Goal: Download file/media

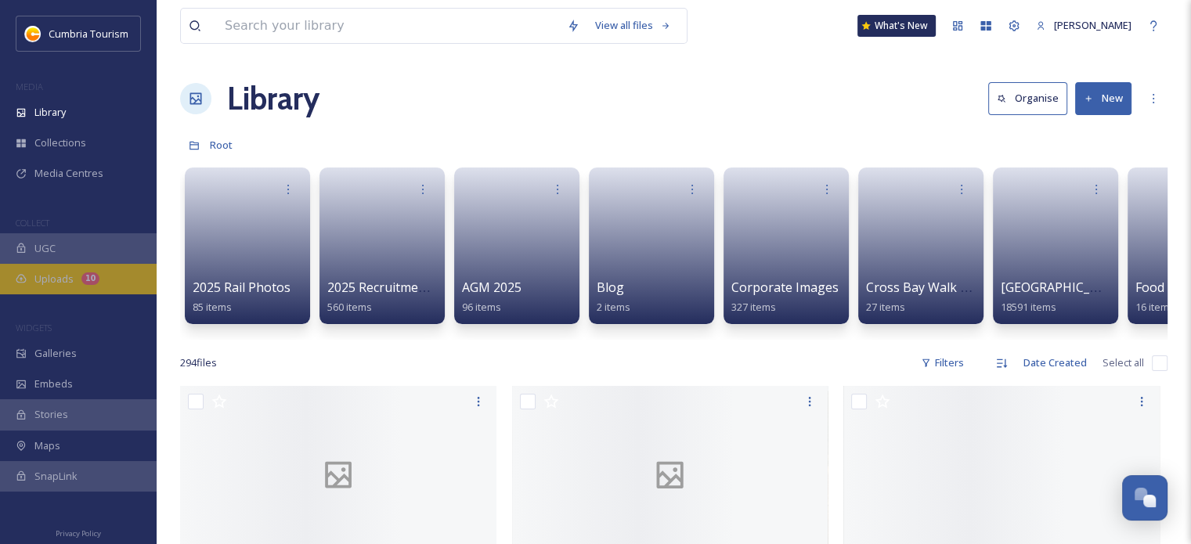
scroll to position [7679, 0]
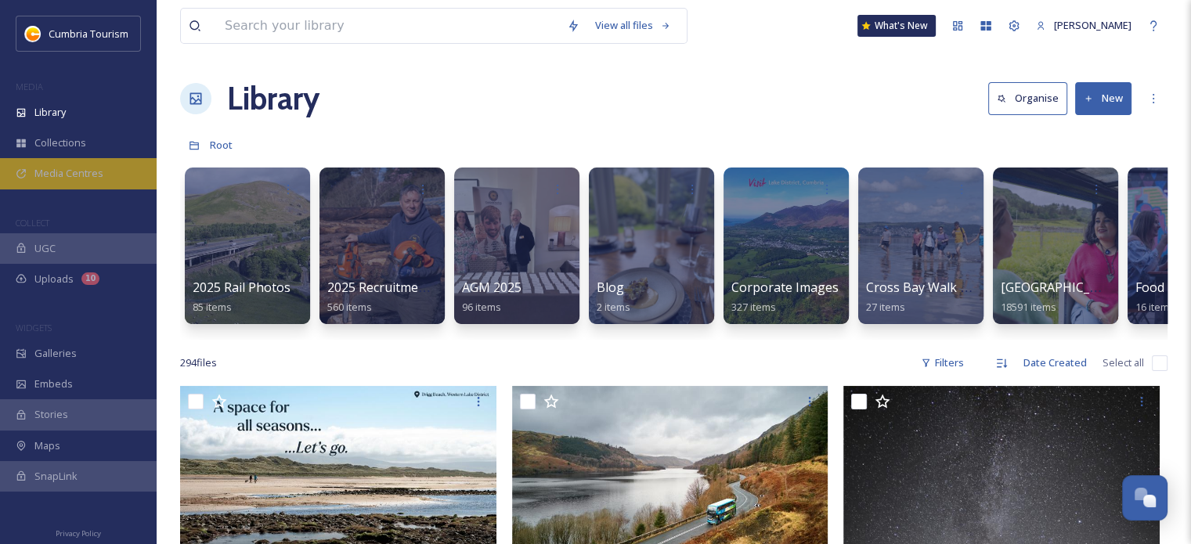
click at [47, 174] on span "Media Centres" at bounding box center [68, 173] width 69 height 15
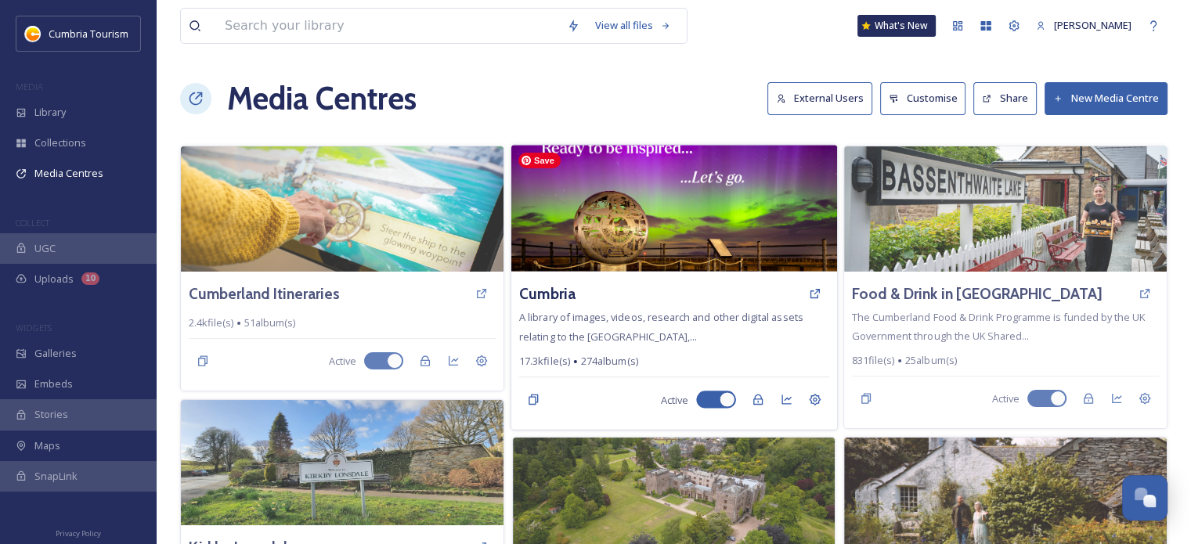
click at [621, 195] on img at bounding box center [674, 208] width 326 height 127
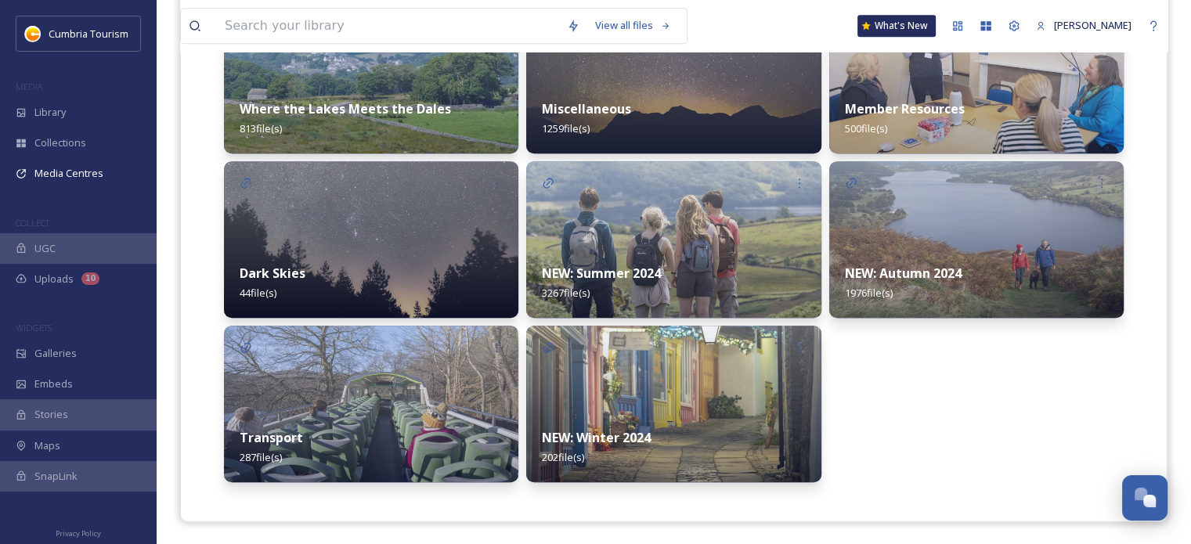
scroll to position [792, 0]
click at [669, 247] on div "NEW: Summer 2024 3267 file(s)" at bounding box center [673, 282] width 294 height 70
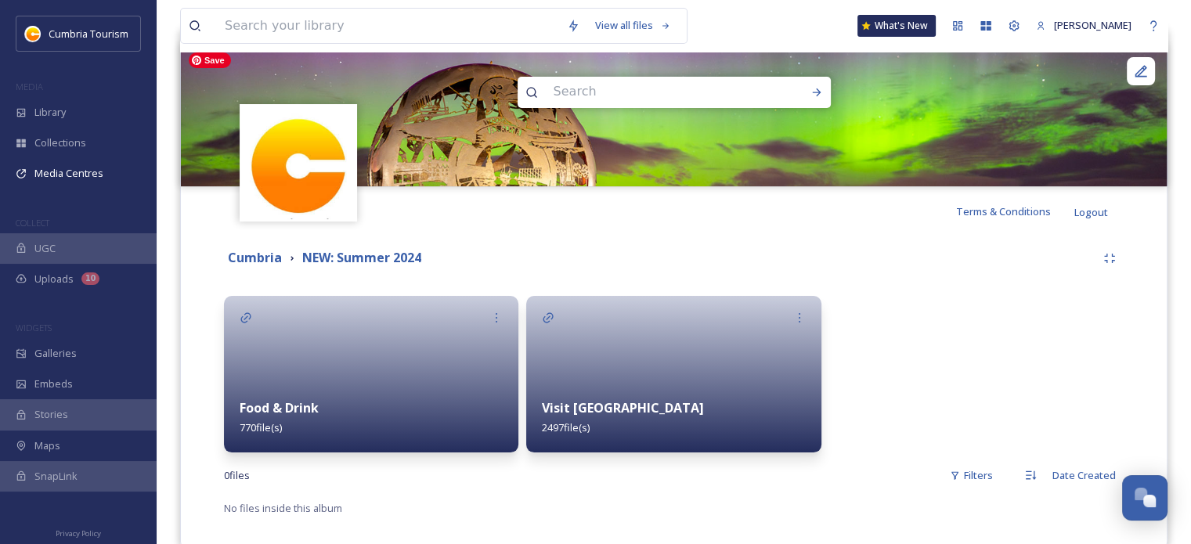
scroll to position [191, 0]
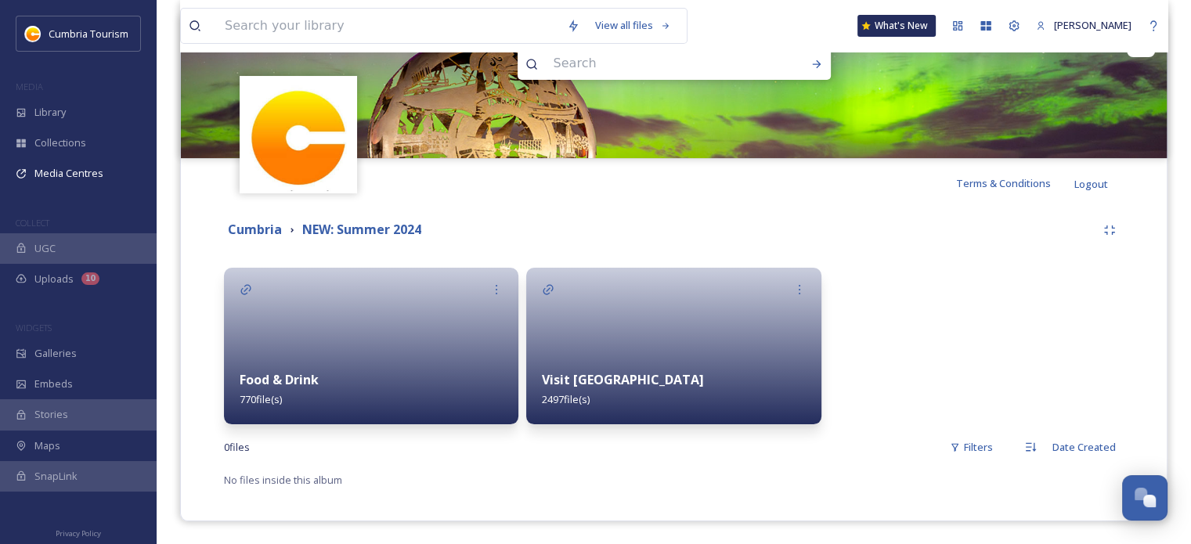
drag, startPoint x: 747, startPoint y: 379, endPoint x: 763, endPoint y: 377, distance: 15.8
click at [753, 378] on div "Visit [GEOGRAPHIC_DATA] 2497 file(s)" at bounding box center [673, 390] width 294 height 70
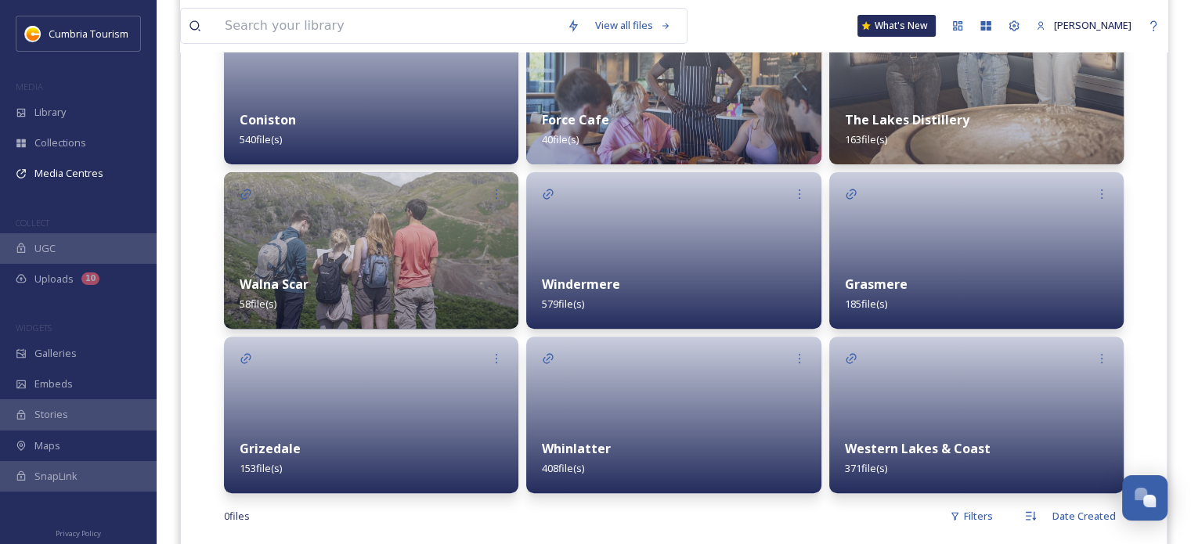
scroll to position [520, 0]
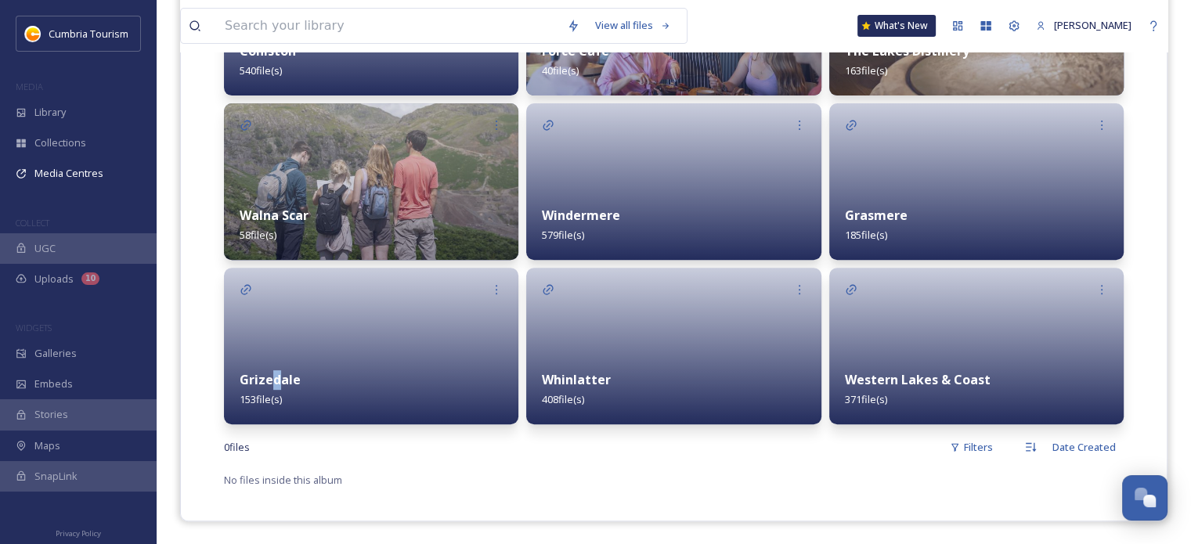
click at [276, 388] on div "Grizedale 153 file(s)" at bounding box center [371, 390] width 294 height 70
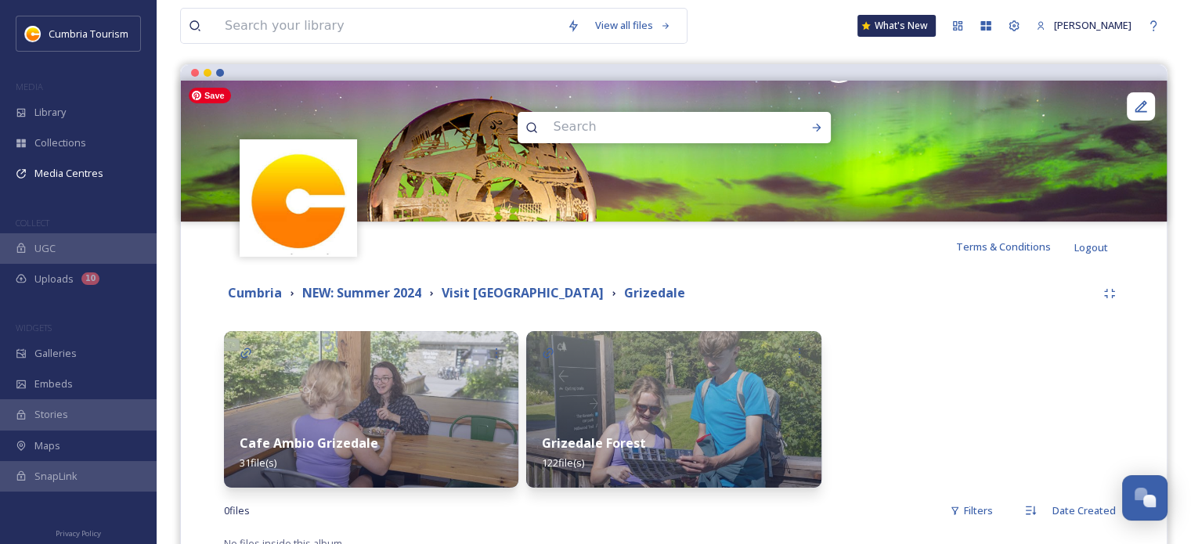
scroll to position [191, 0]
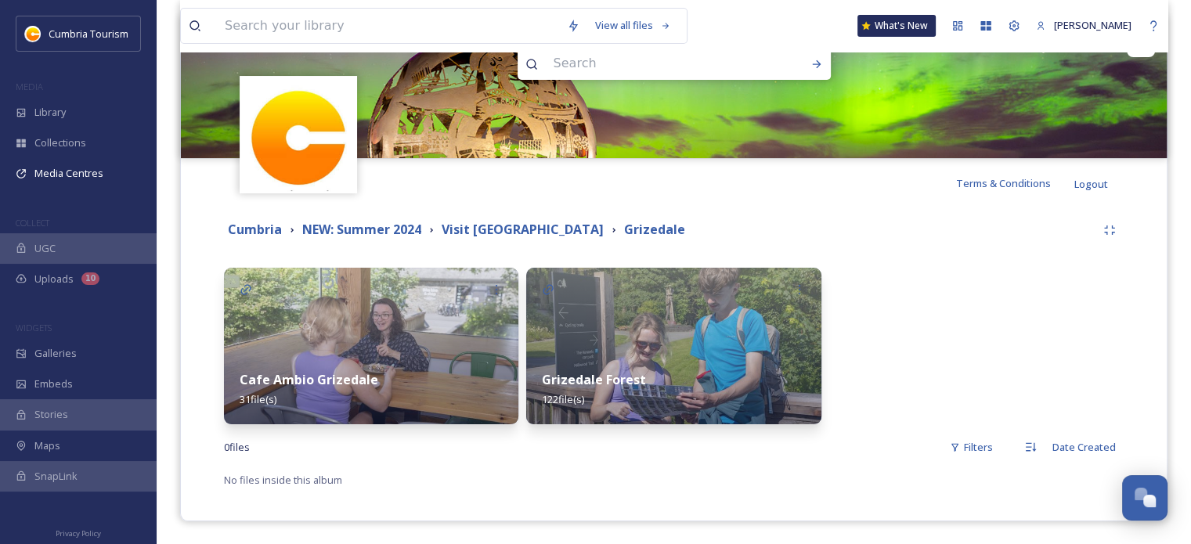
click at [642, 380] on strong "Grizedale Forest" at bounding box center [594, 379] width 104 height 17
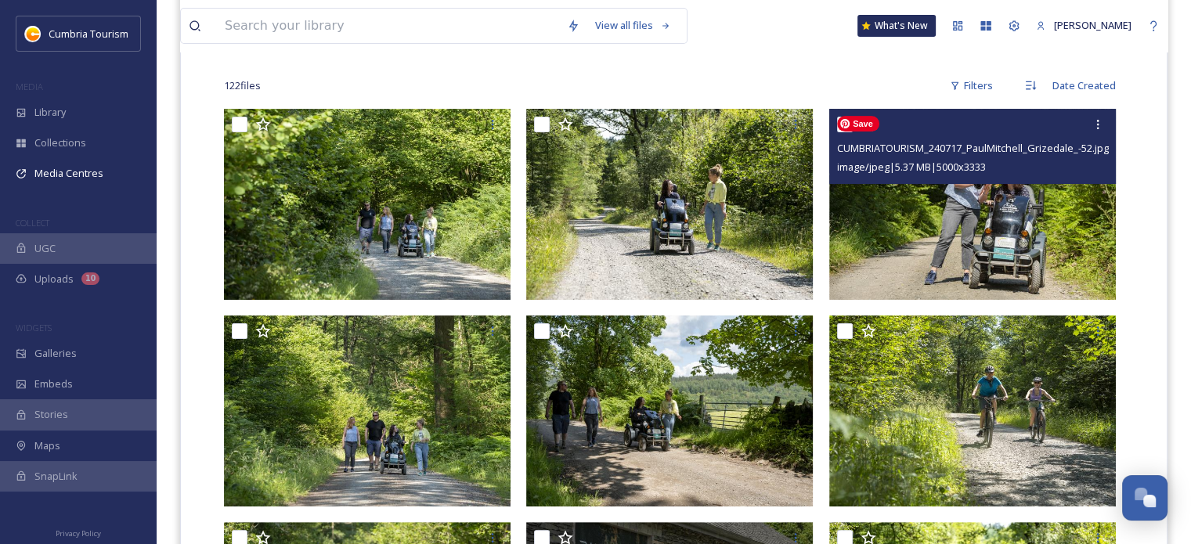
scroll to position [392, 0]
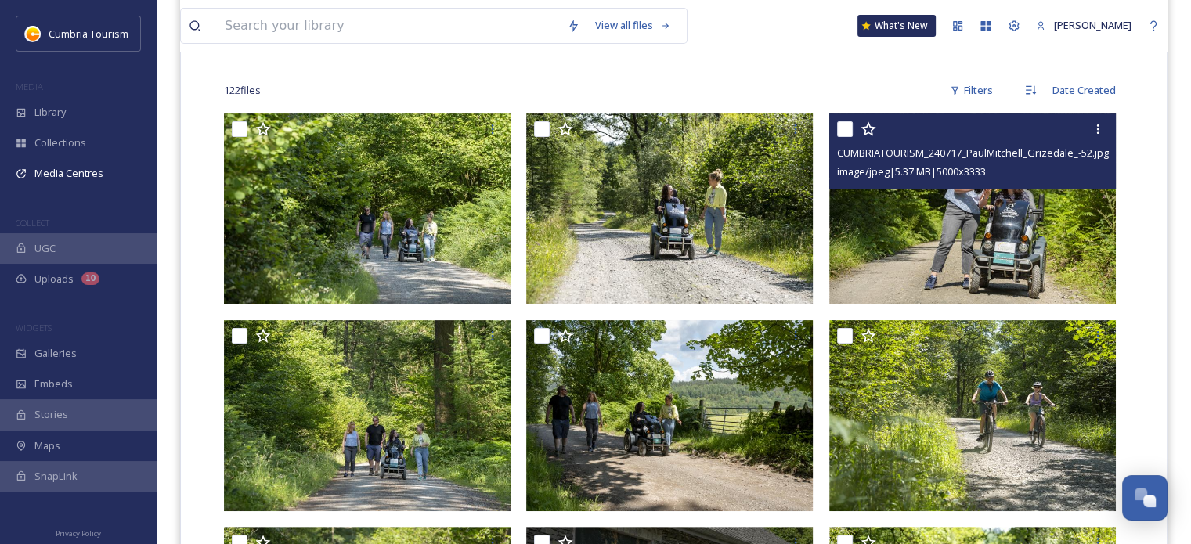
click at [847, 127] on input "checkbox" at bounding box center [845, 129] width 16 height 16
checkbox input "true"
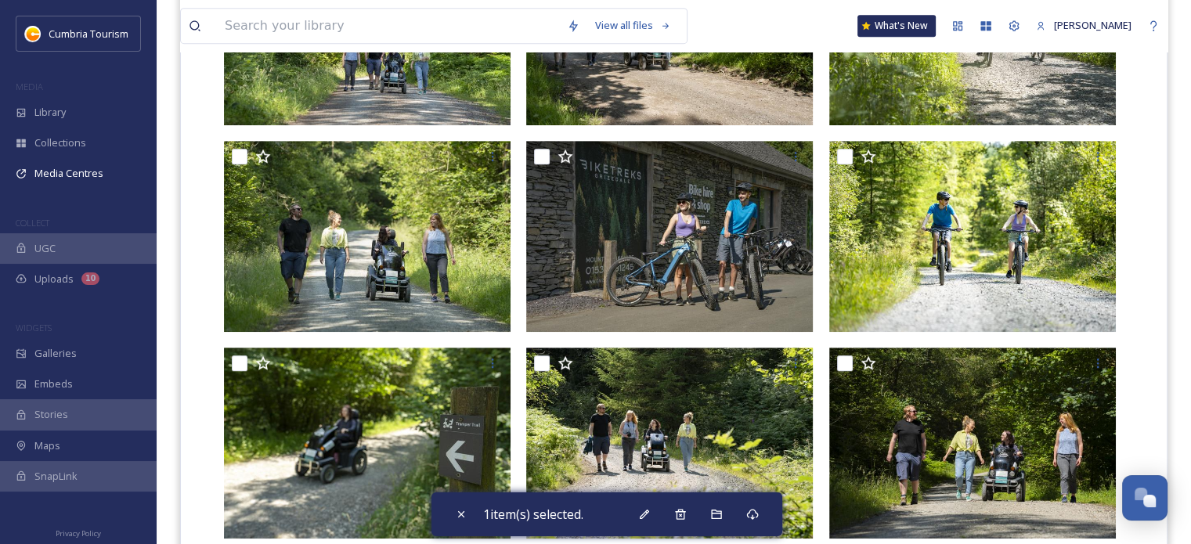
scroll to position [783, 0]
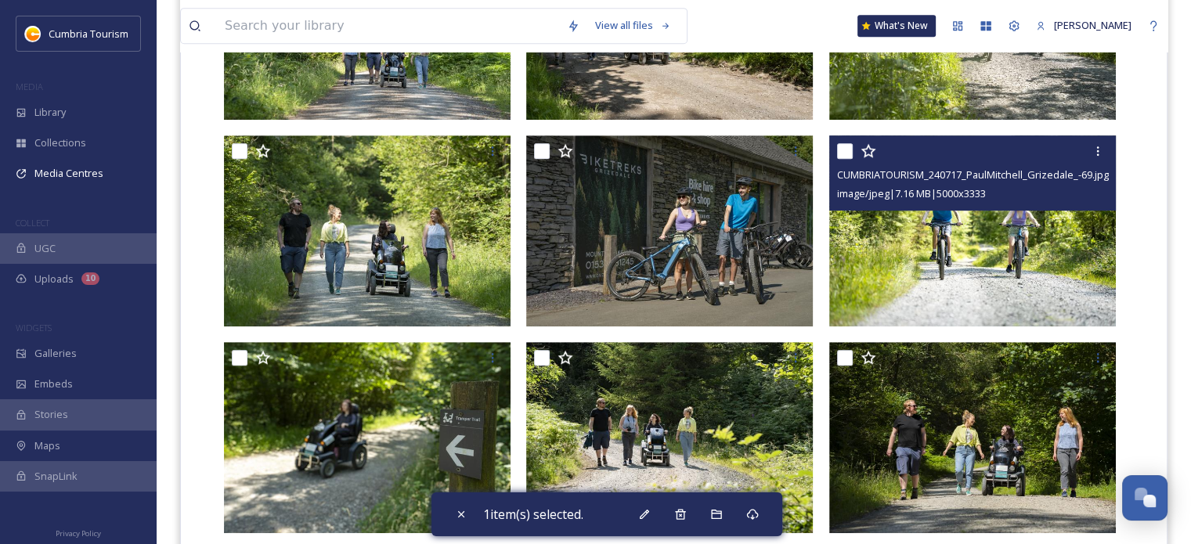
click at [849, 155] on input "checkbox" at bounding box center [845, 151] width 16 height 16
checkbox input "true"
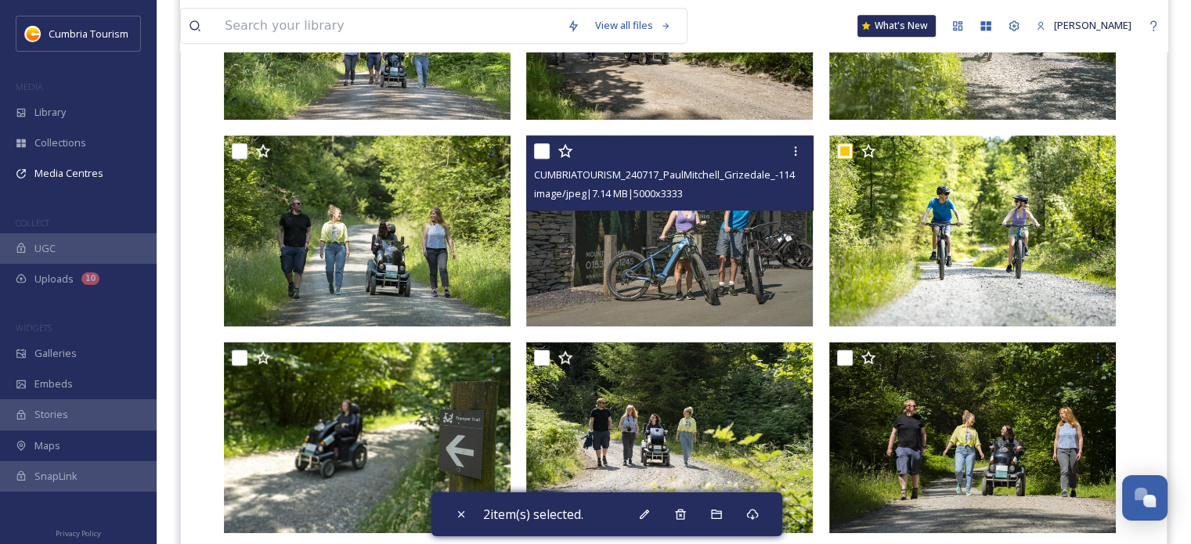
click at [536, 150] on input "checkbox" at bounding box center [542, 151] width 16 height 16
checkbox input "true"
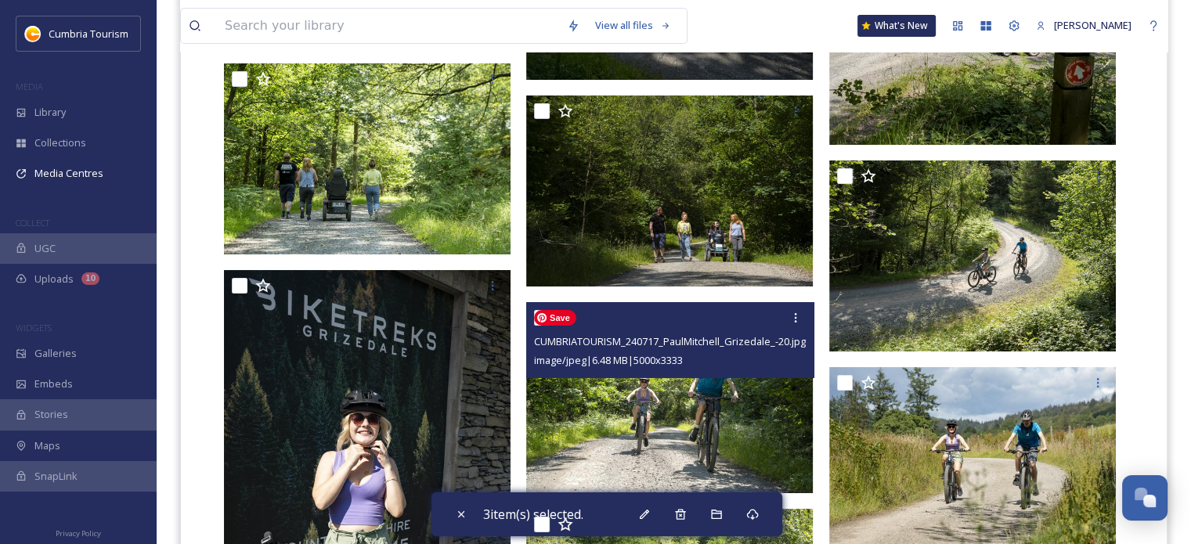
scroll to position [5403, 0]
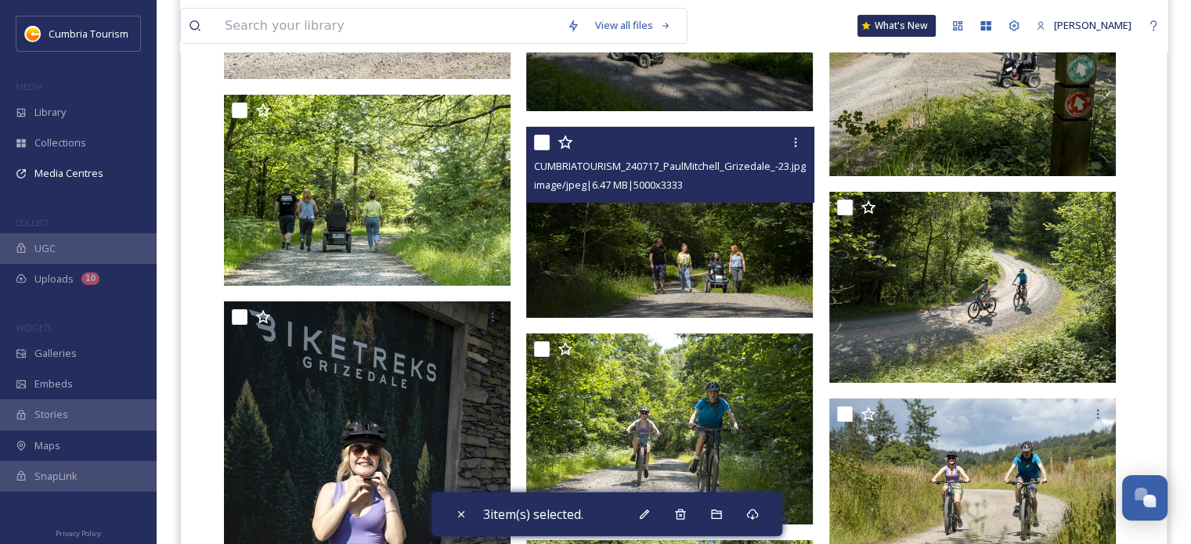
click at [547, 137] on input "checkbox" at bounding box center [542, 143] width 16 height 16
checkbox input "true"
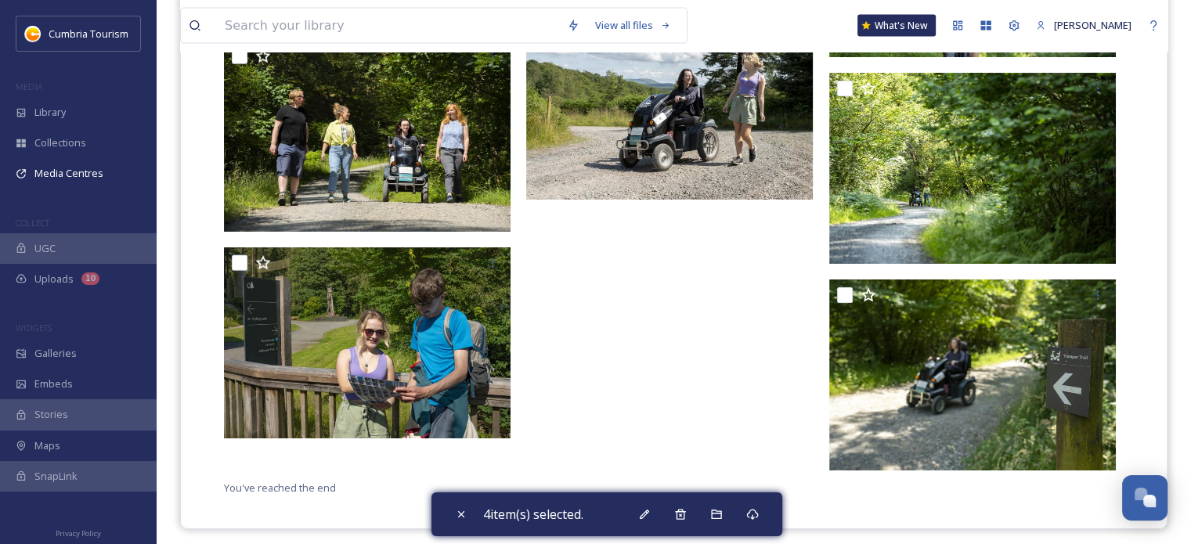
scroll to position [9489, 0]
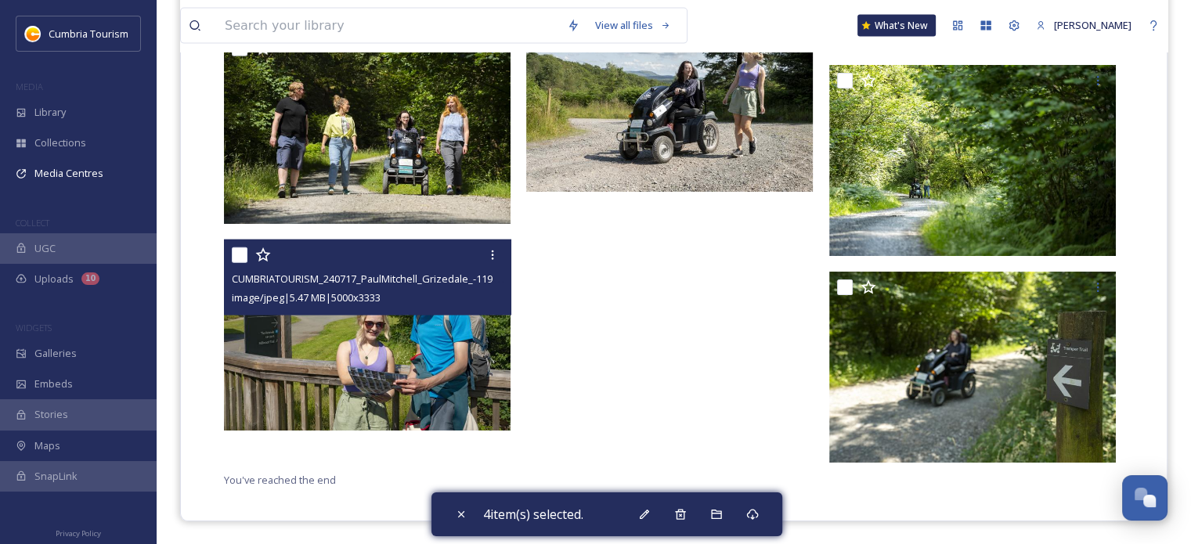
click at [244, 251] on input "checkbox" at bounding box center [240, 255] width 16 height 16
checkbox input "true"
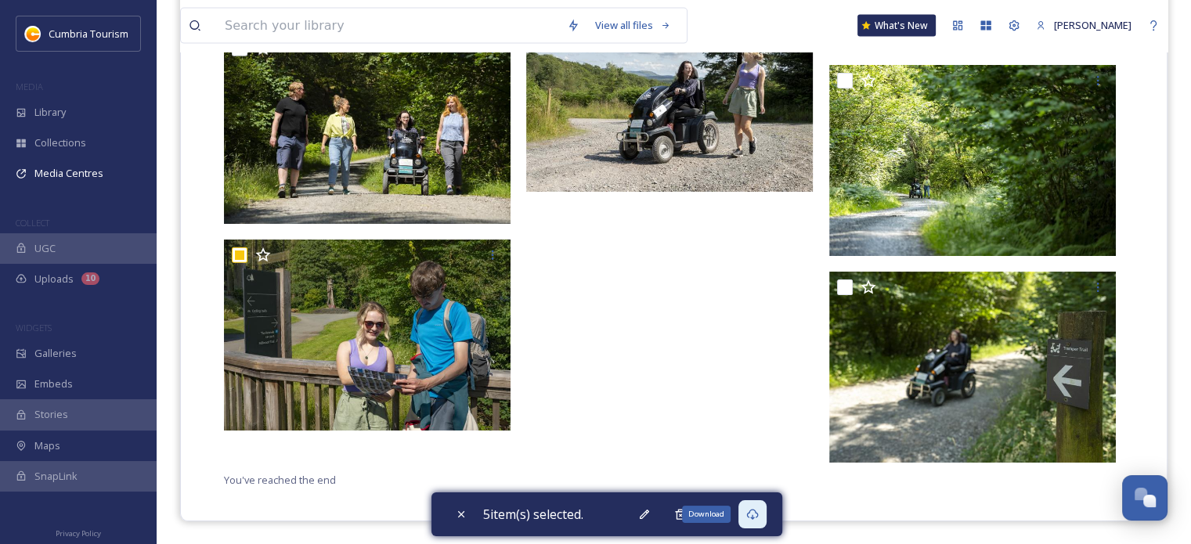
click at [761, 505] on div "Download" at bounding box center [752, 514] width 28 height 28
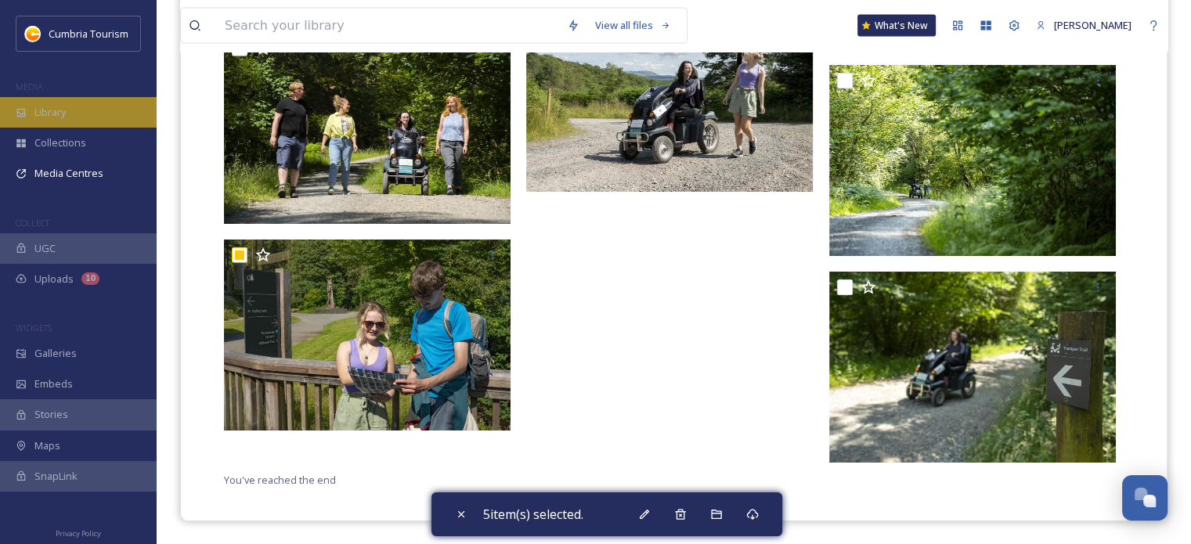
click at [103, 103] on div "Library" at bounding box center [78, 112] width 157 height 31
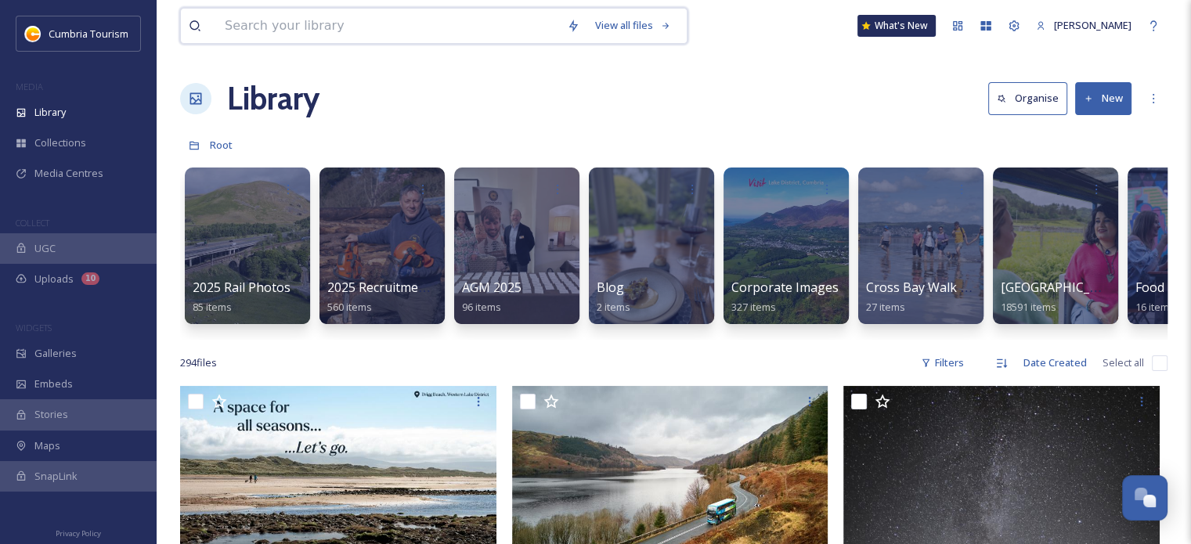
click at [352, 16] on input at bounding box center [388, 26] width 342 height 34
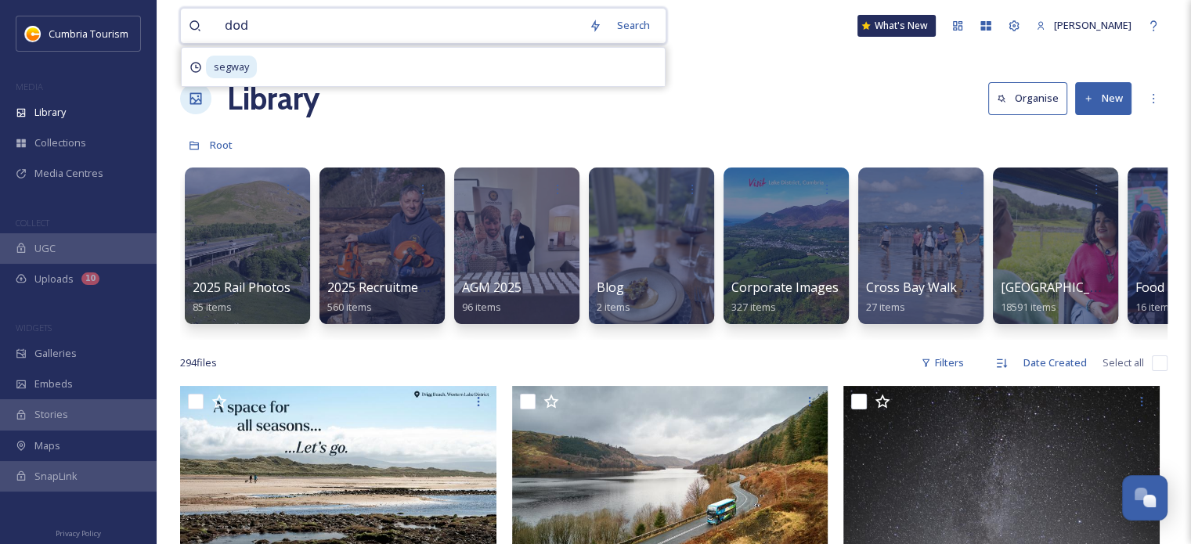
type input "[PERSON_NAME]"
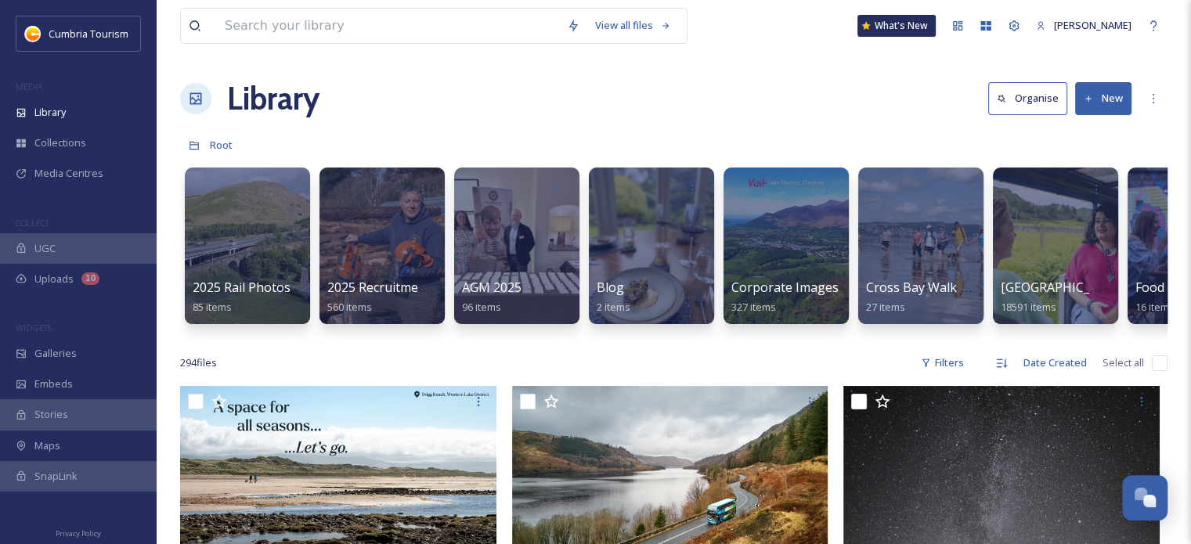
drag, startPoint x: 605, startPoint y: 247, endPoint x: 584, endPoint y: 222, distance: 32.3
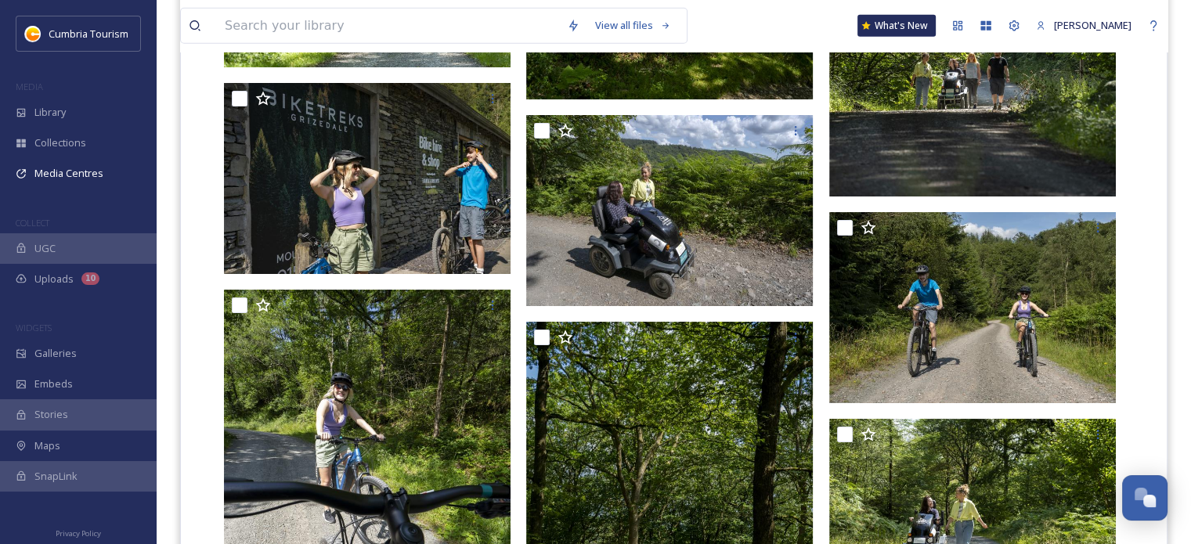
scroll to position [4620, 0]
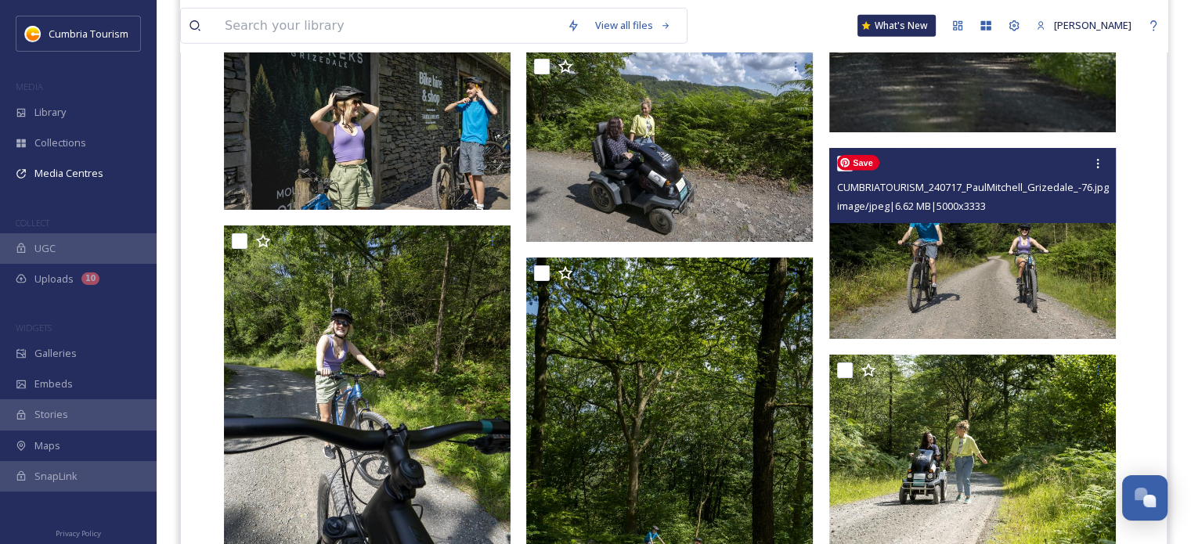
click at [986, 319] on img at bounding box center [972, 243] width 287 height 191
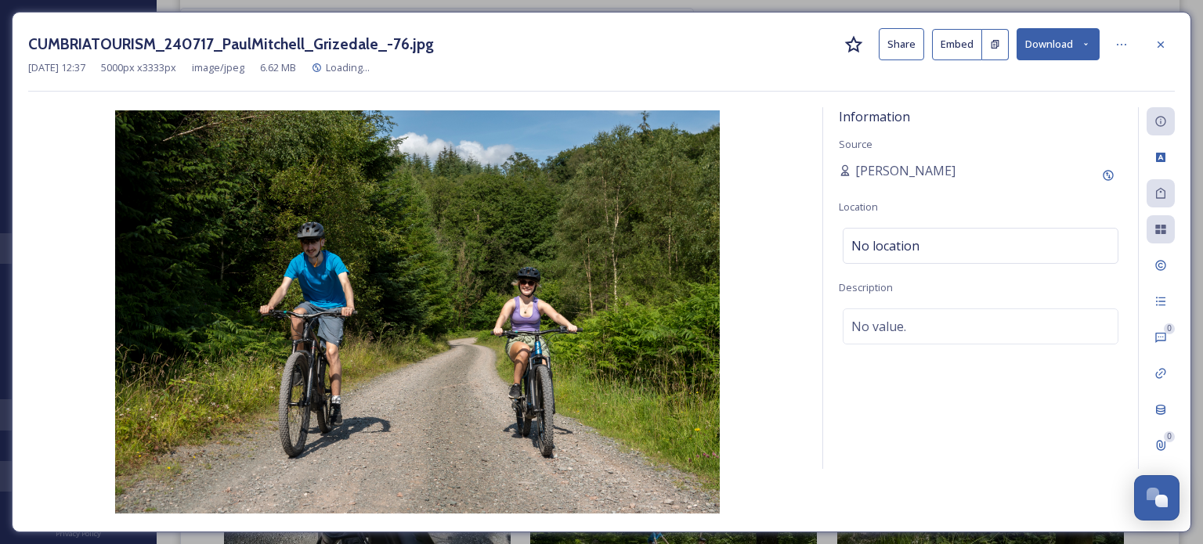
click at [1067, 41] on button "Download" at bounding box center [1057, 44] width 83 height 32
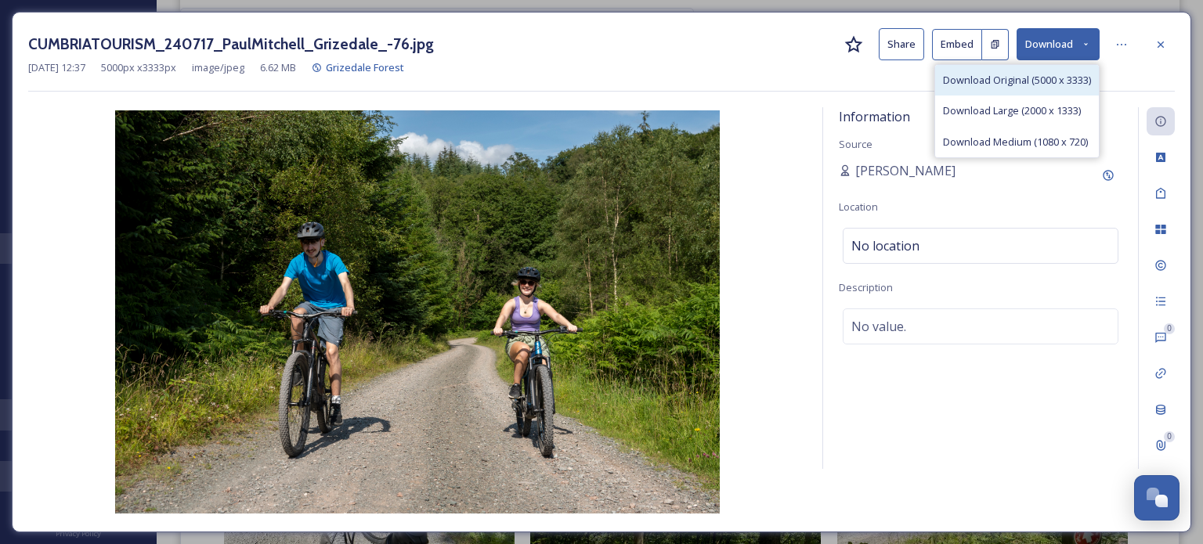
click at [1029, 81] on span "Download Original (5000 x 3333)" at bounding box center [1017, 80] width 148 height 15
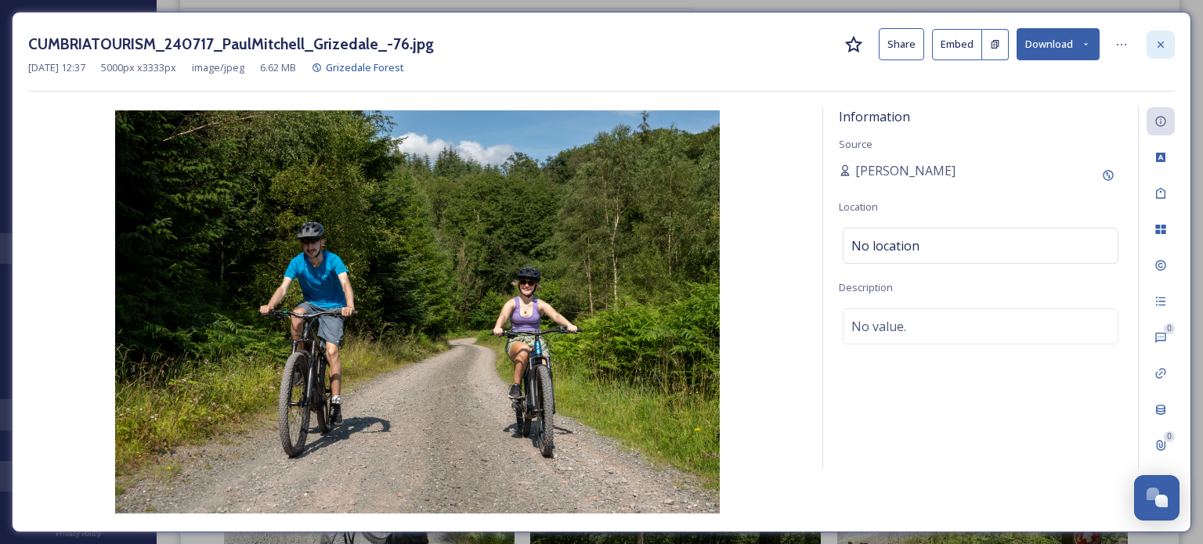
click at [1168, 55] on div at bounding box center [1160, 45] width 28 height 28
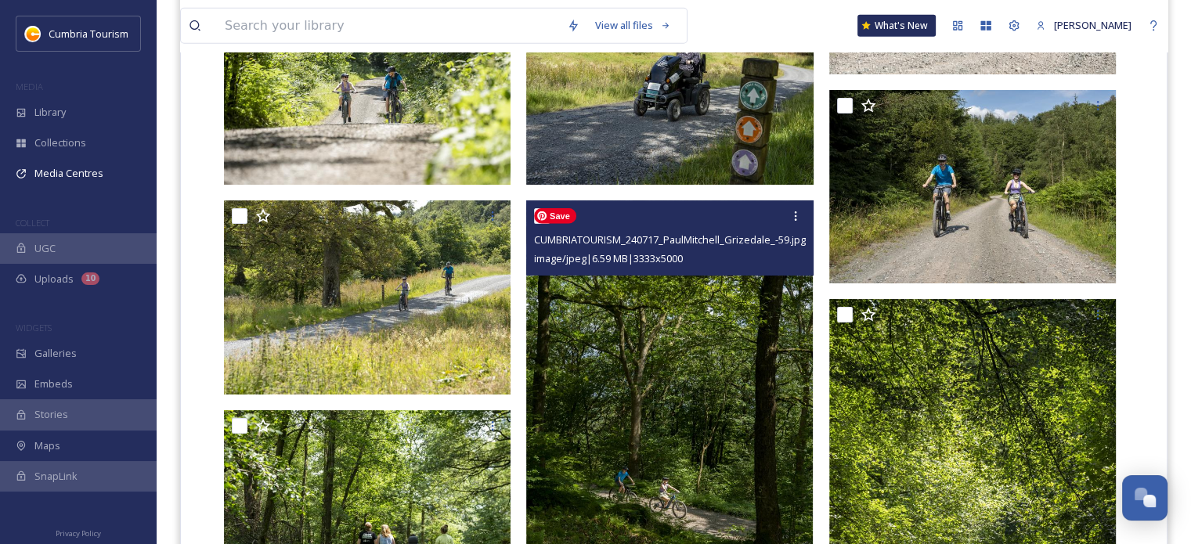
scroll to position [4072, 0]
drag, startPoint x: 702, startPoint y: 374, endPoint x: 720, endPoint y: 382, distance: 19.6
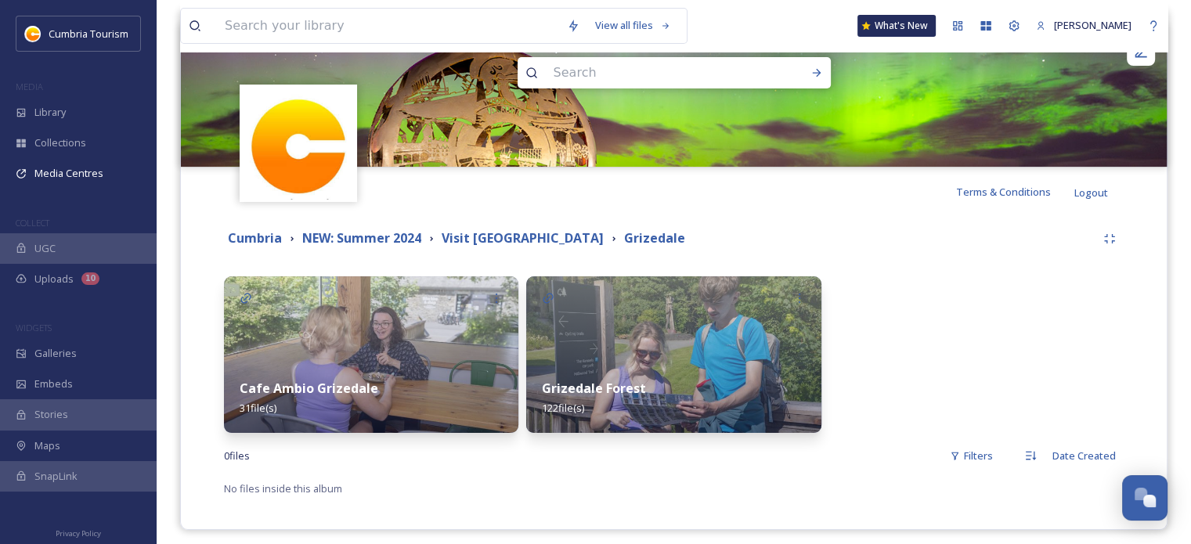
scroll to position [191, 0]
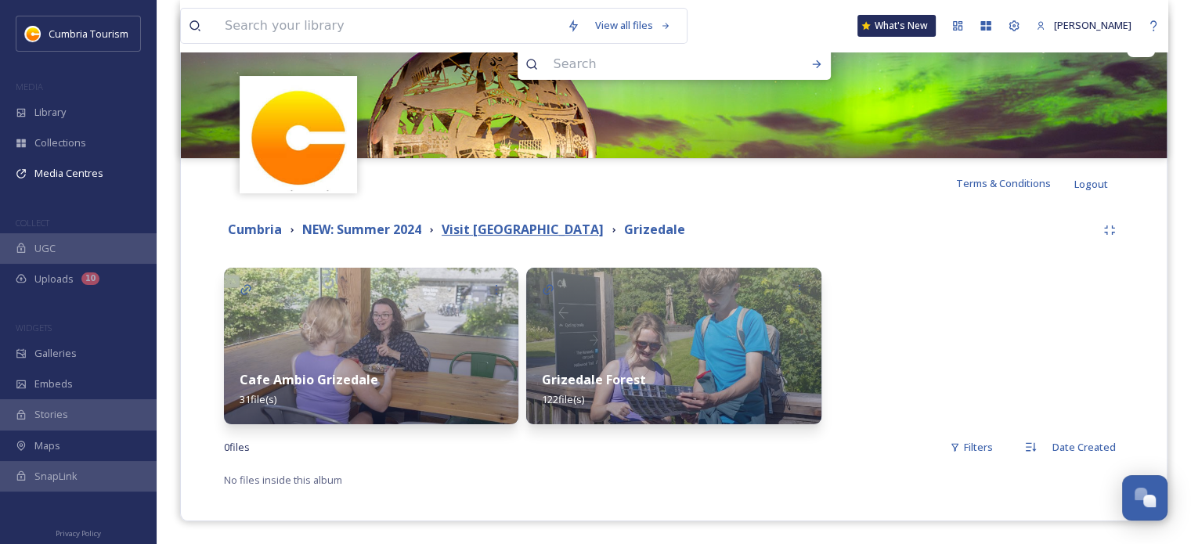
click at [471, 229] on strong "Visit [GEOGRAPHIC_DATA]" at bounding box center [523, 229] width 162 height 17
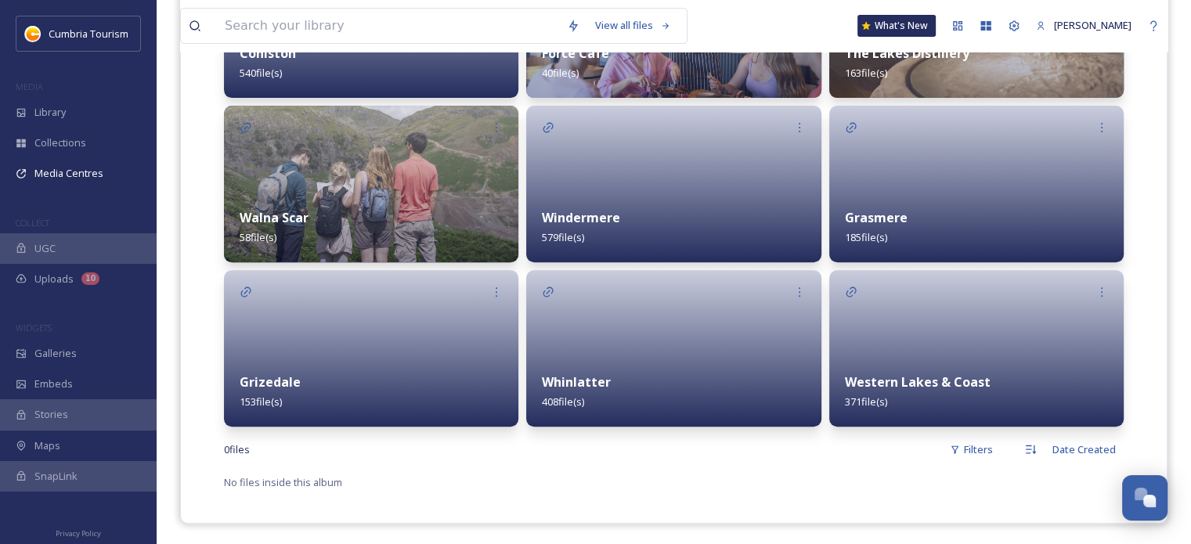
scroll to position [520, 0]
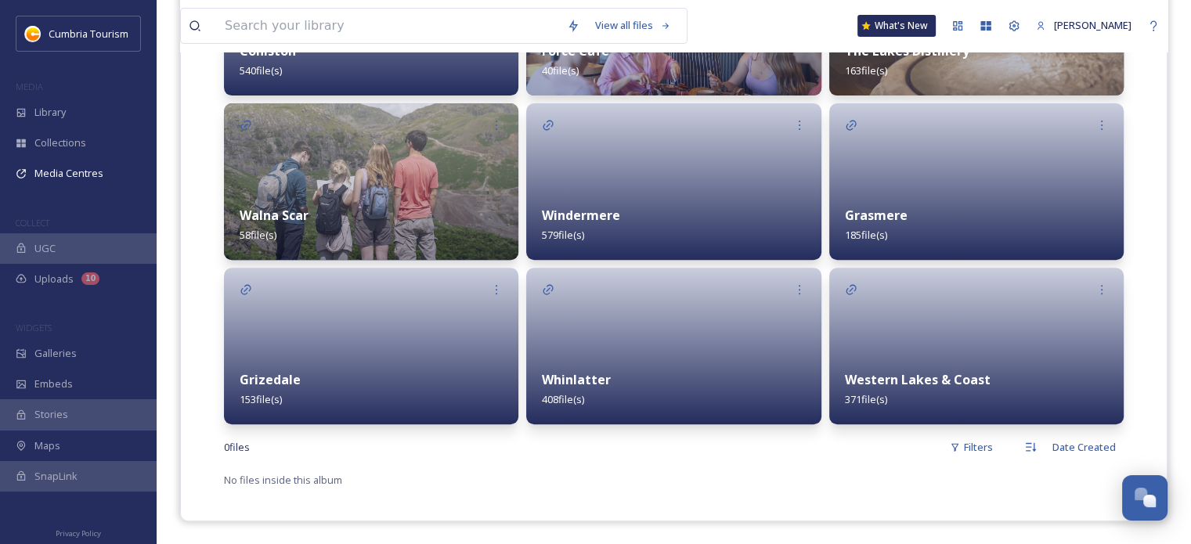
click at [702, 381] on div "Whinlatter 408 file(s)" at bounding box center [673, 390] width 294 height 70
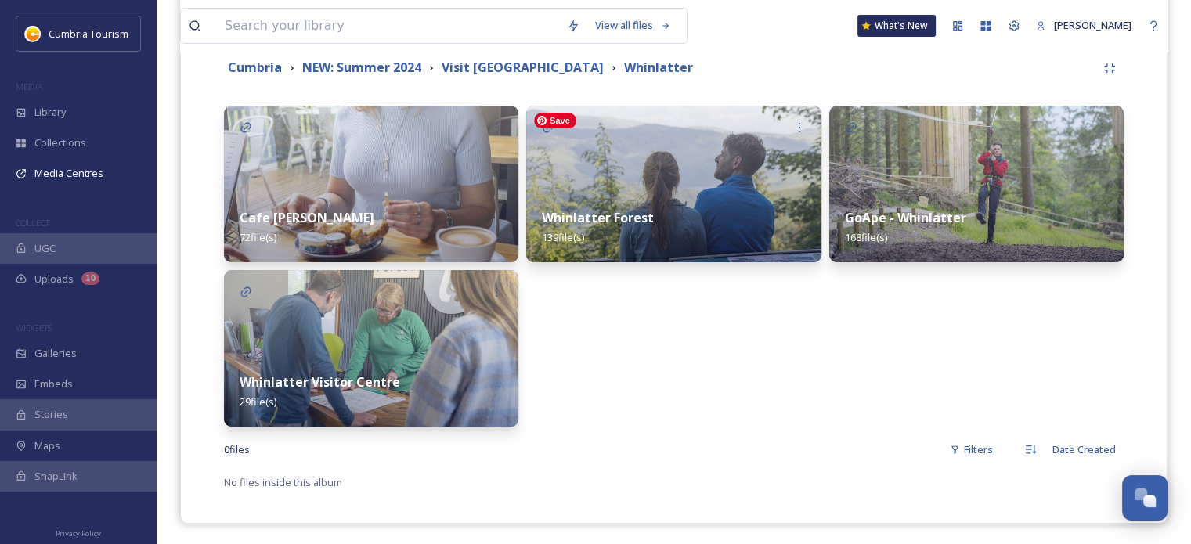
scroll to position [356, 0]
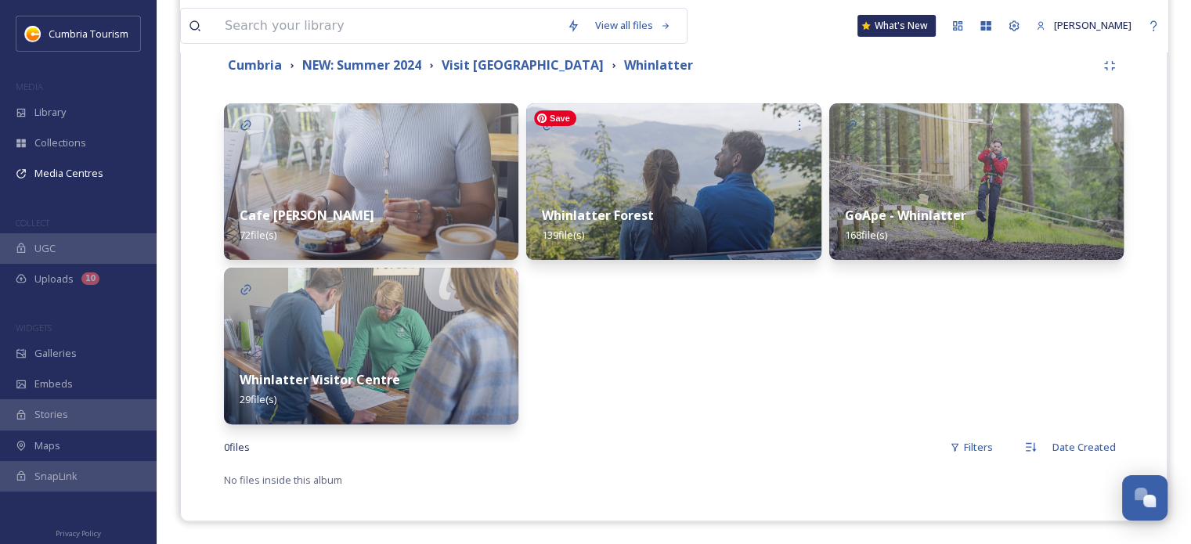
click at [696, 184] on img at bounding box center [673, 181] width 294 height 157
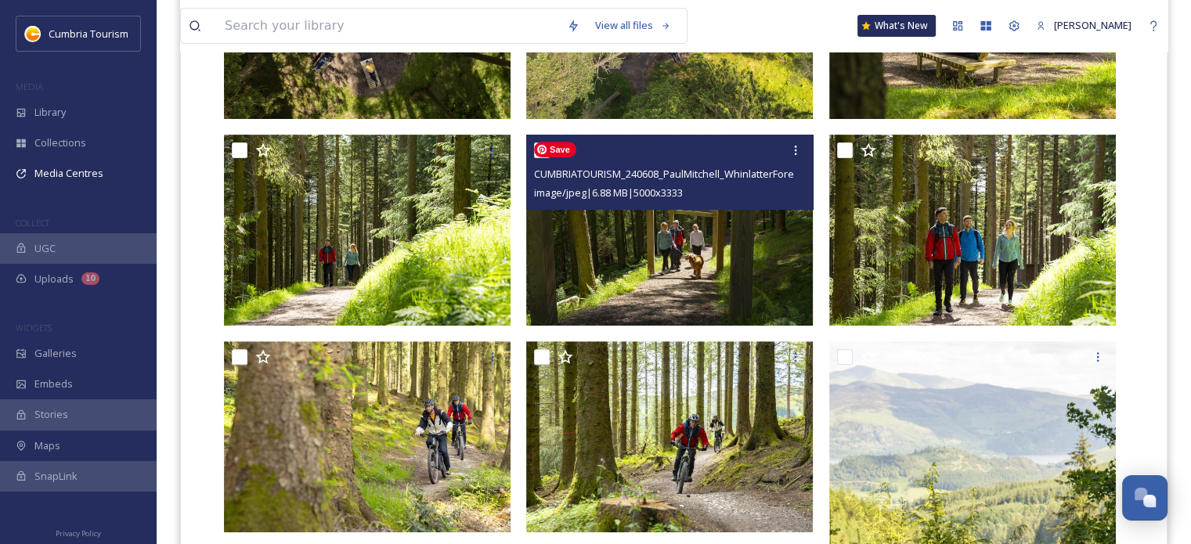
scroll to position [626, 0]
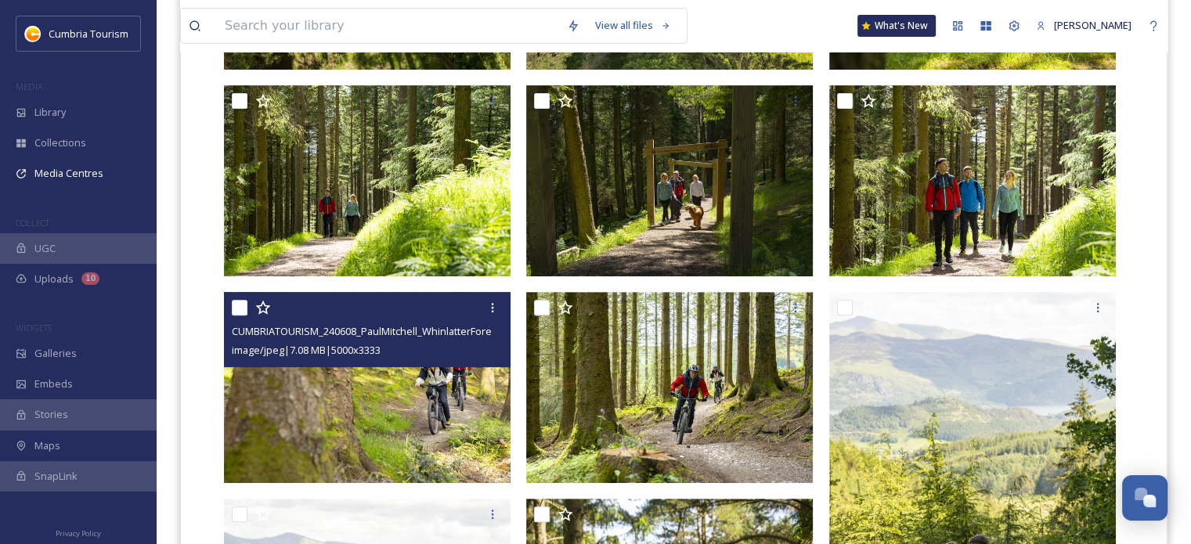
click at [241, 310] on input "checkbox" at bounding box center [240, 308] width 16 height 16
checkbox input "true"
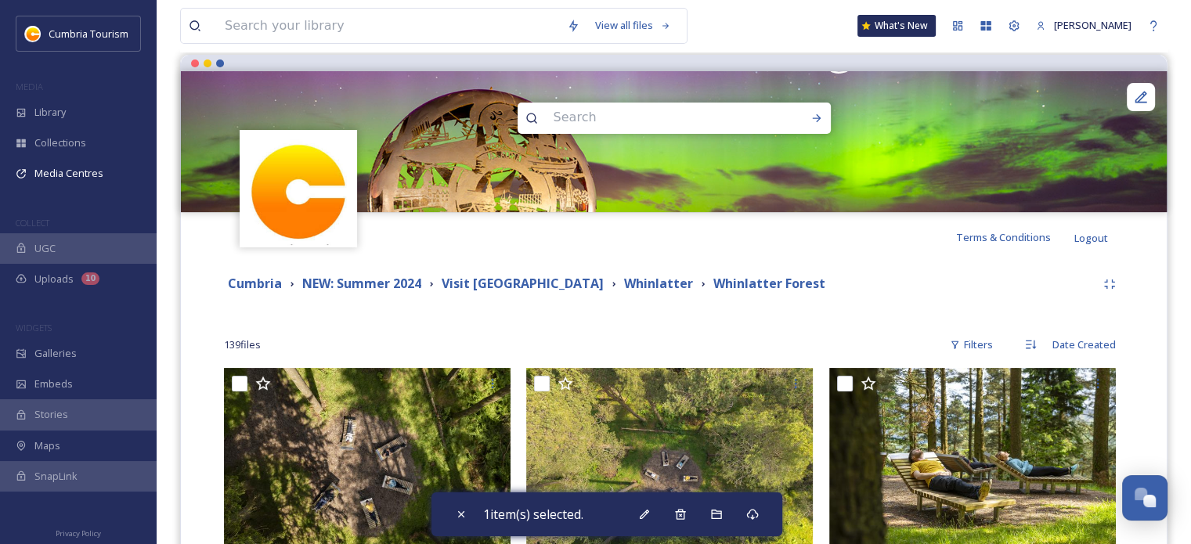
scroll to position [313, 0]
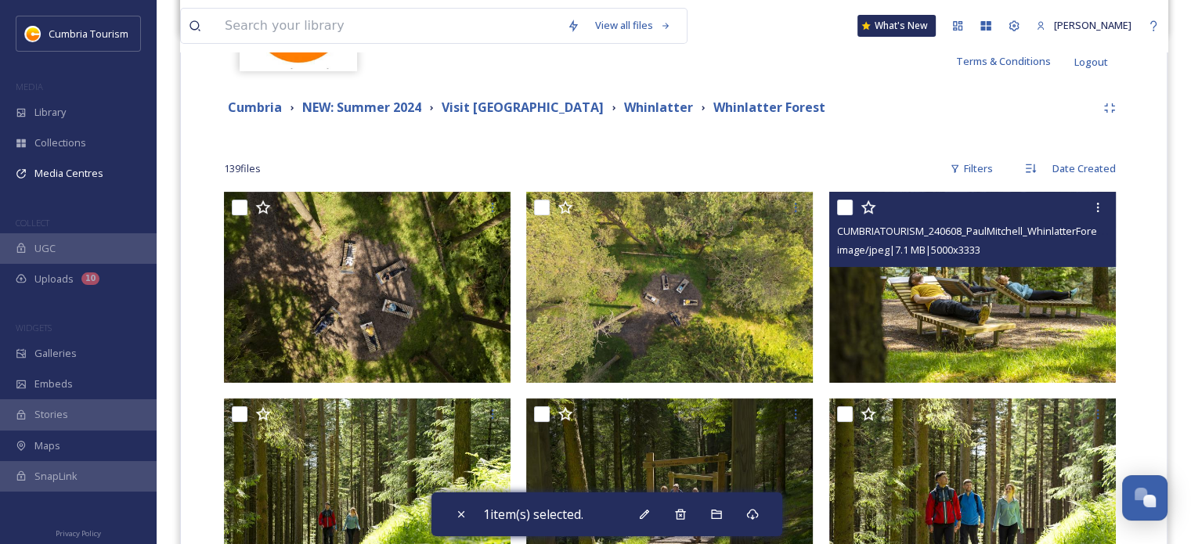
click at [846, 209] on input "checkbox" at bounding box center [845, 208] width 16 height 16
checkbox input "true"
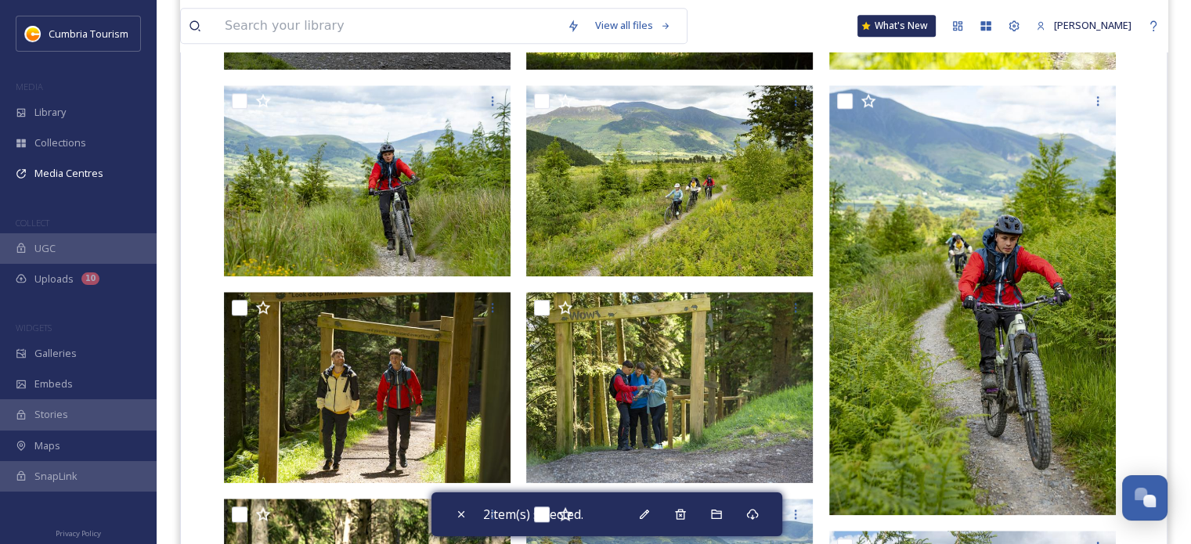
scroll to position [1488, 0]
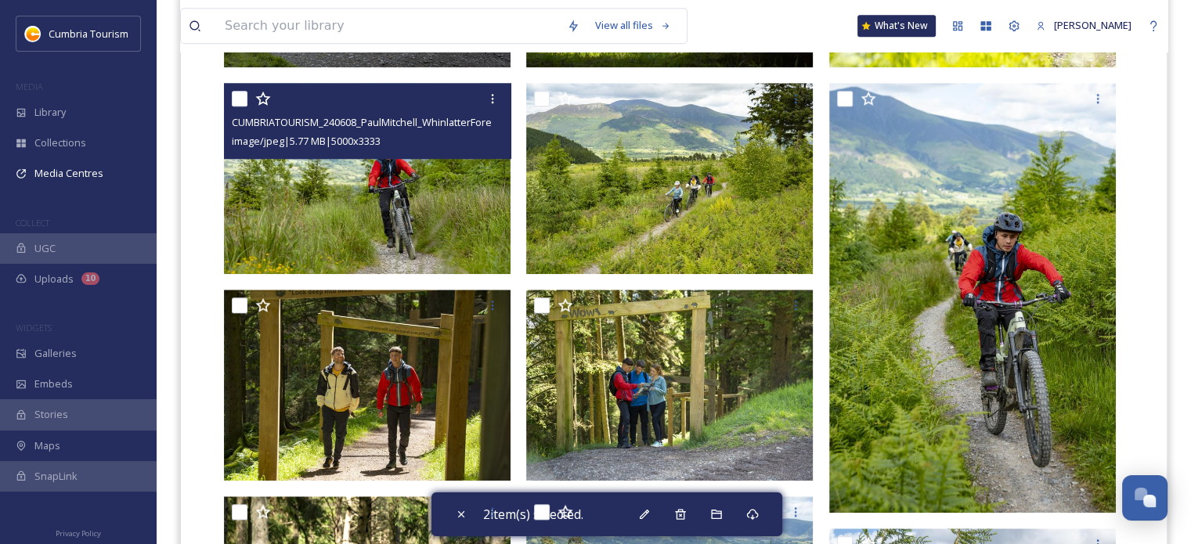
click at [231, 98] on div "CUMBRIATOURISM_240608_PaulMitchell_WhinlatterForest_-50.jpg image/jpeg | 5.77 M…" at bounding box center [367, 120] width 287 height 75
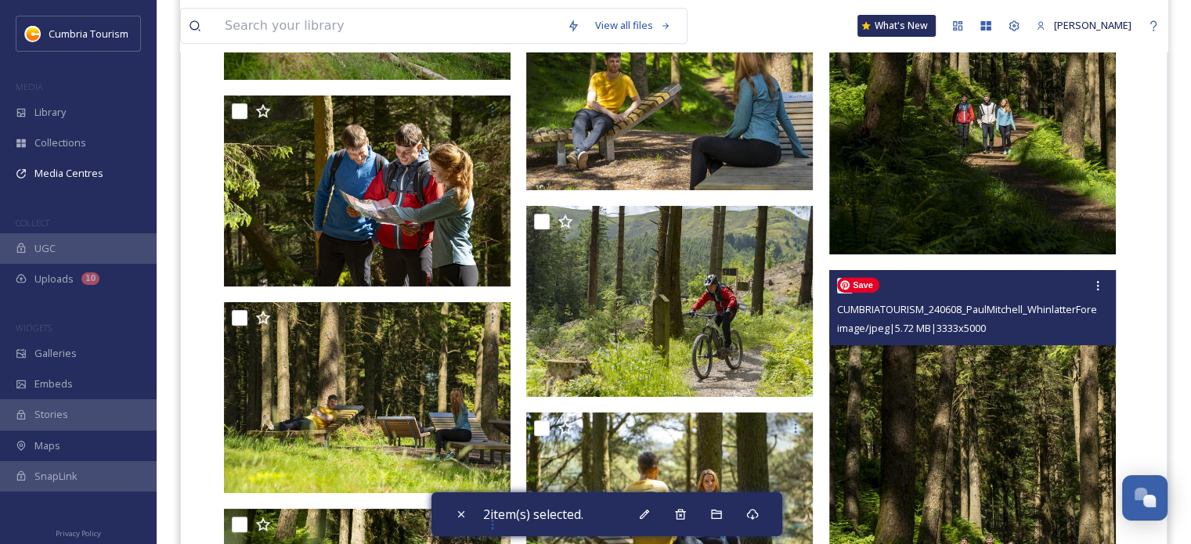
scroll to position [6656, 0]
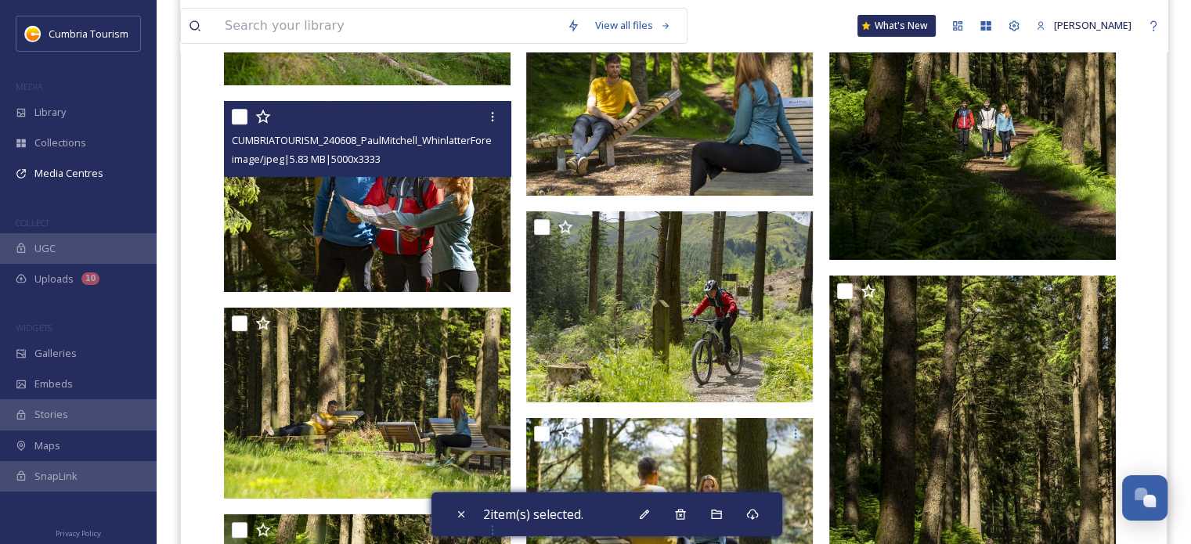
click at [235, 118] on input "checkbox" at bounding box center [240, 117] width 16 height 16
checkbox input "true"
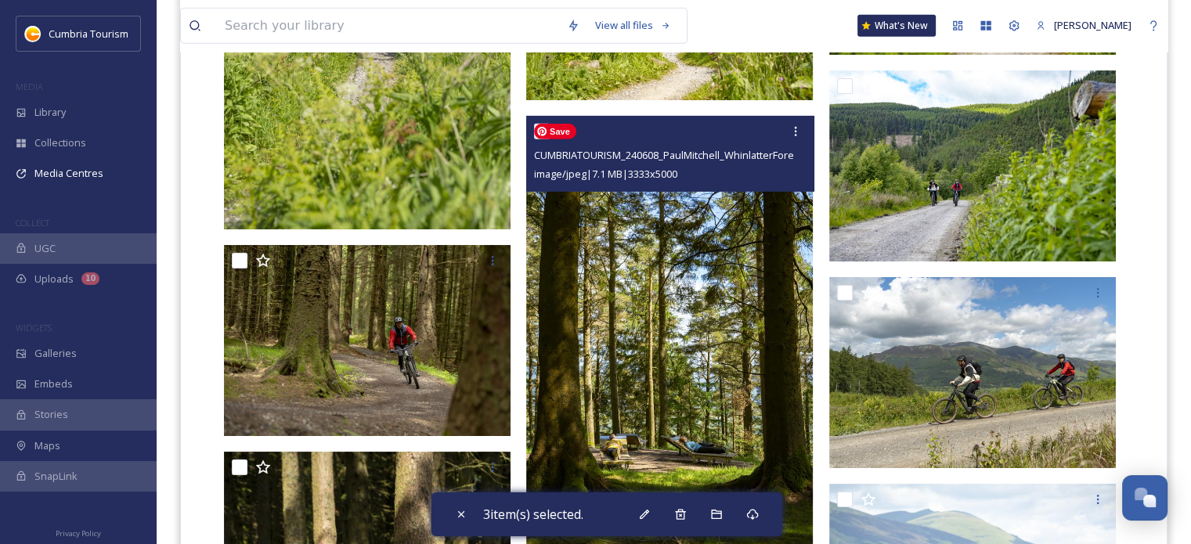
scroll to position [10980, 0]
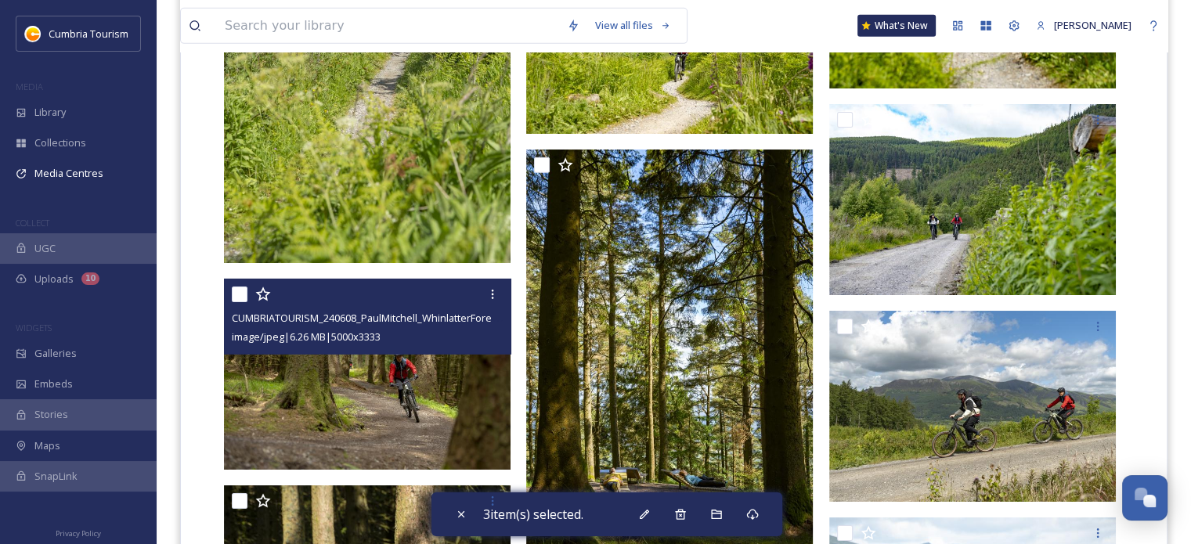
click at [237, 291] on input "checkbox" at bounding box center [240, 295] width 16 height 16
checkbox input "true"
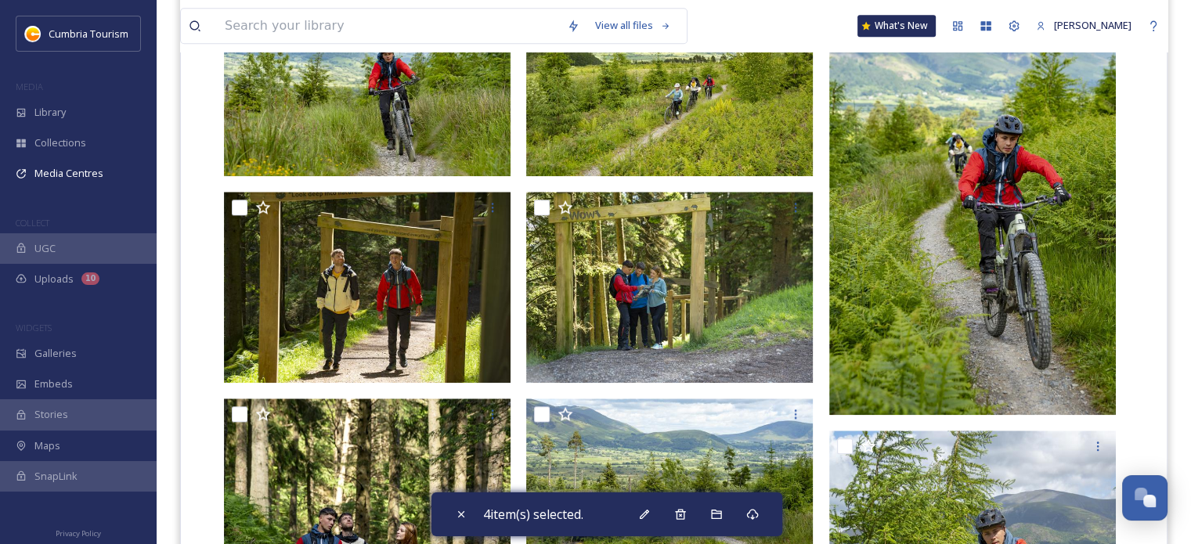
scroll to position [1583, 0]
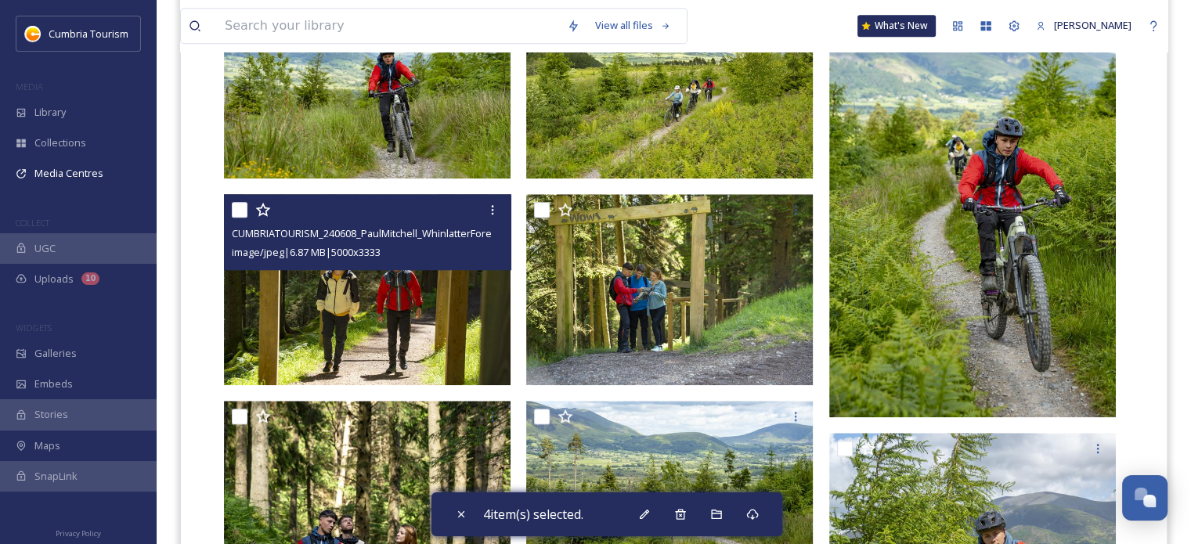
click at [240, 211] on input "checkbox" at bounding box center [240, 210] width 16 height 16
checkbox input "true"
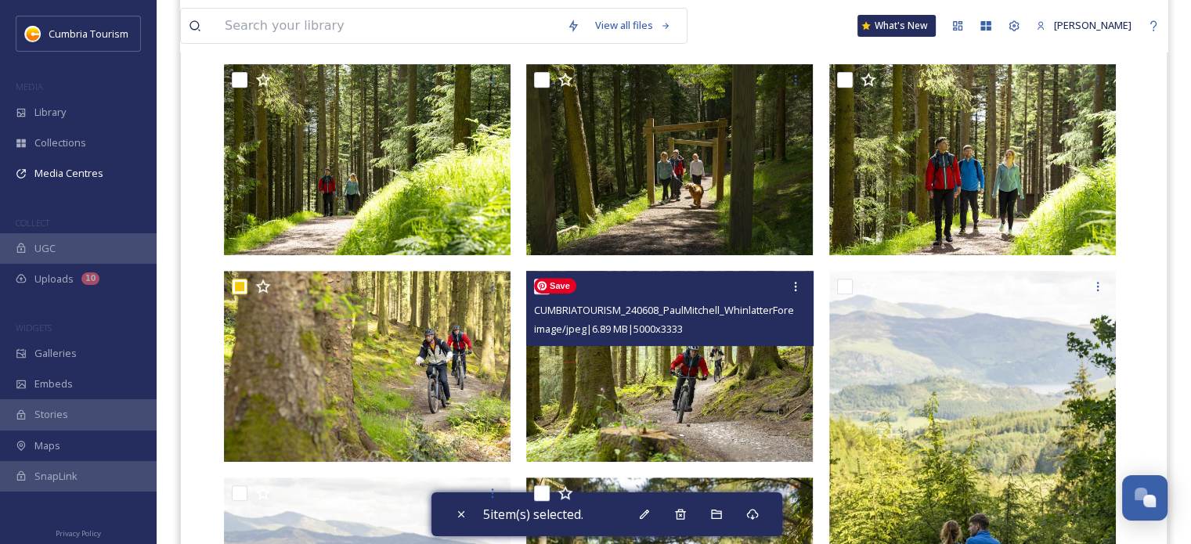
scroll to position [644, 0]
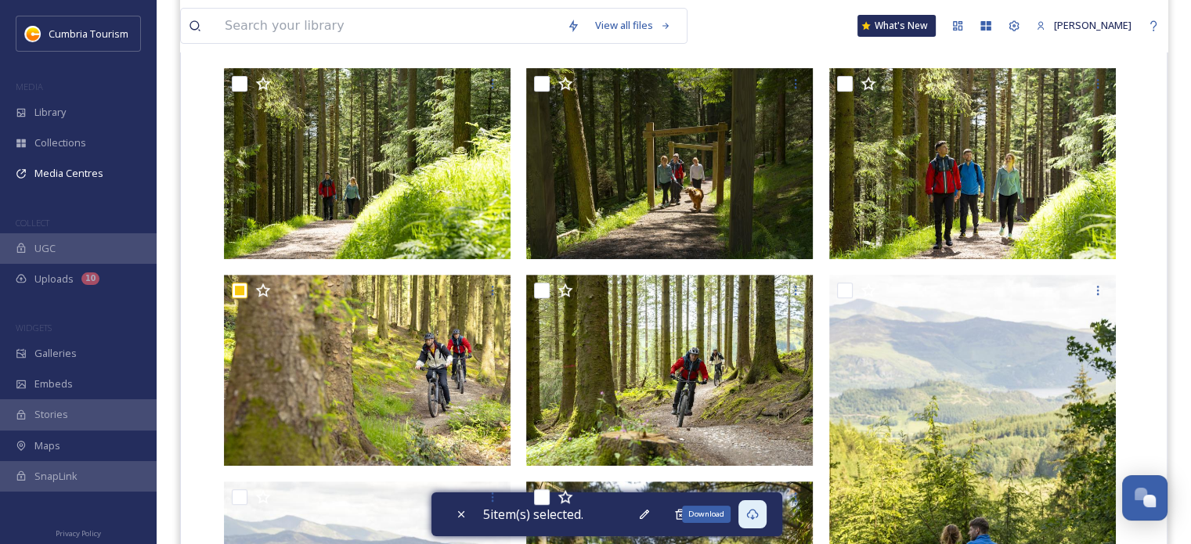
click at [763, 522] on div "Download" at bounding box center [752, 514] width 28 height 28
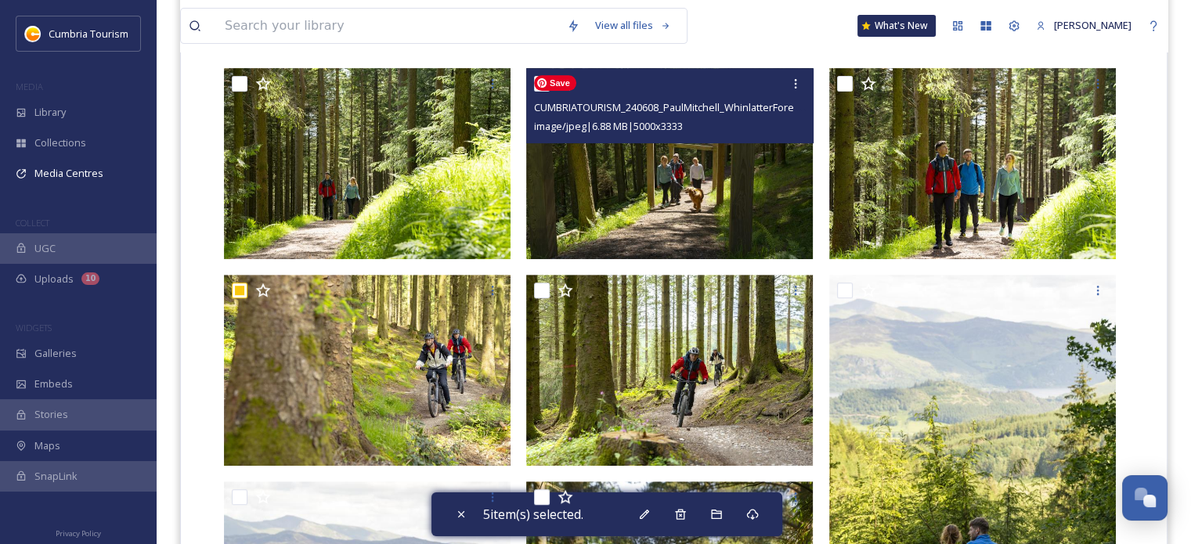
click at [779, 218] on img at bounding box center [669, 163] width 287 height 191
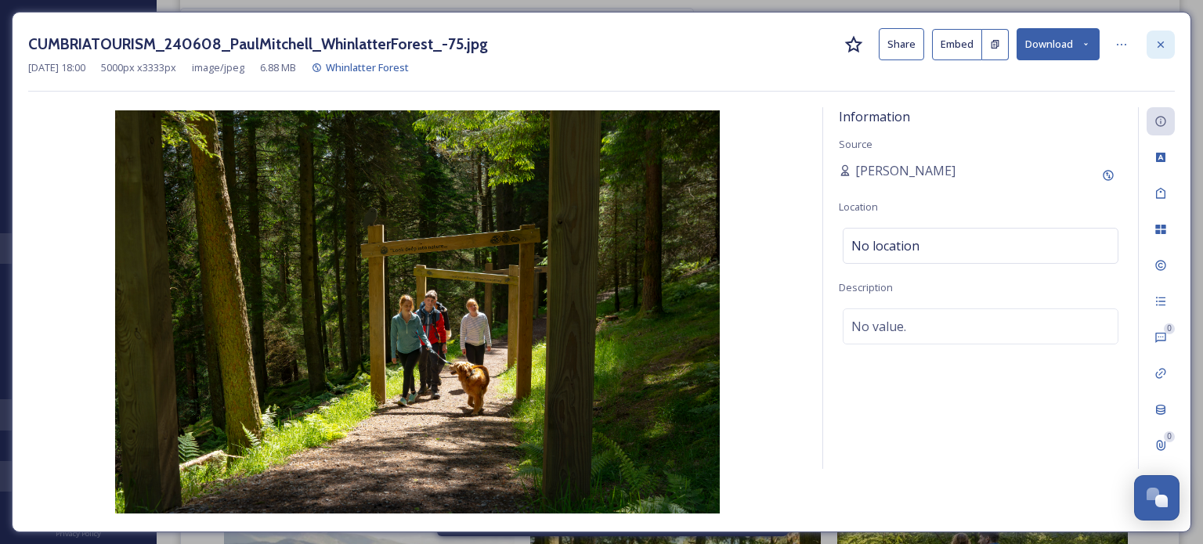
click at [1166, 42] on div at bounding box center [1160, 45] width 28 height 28
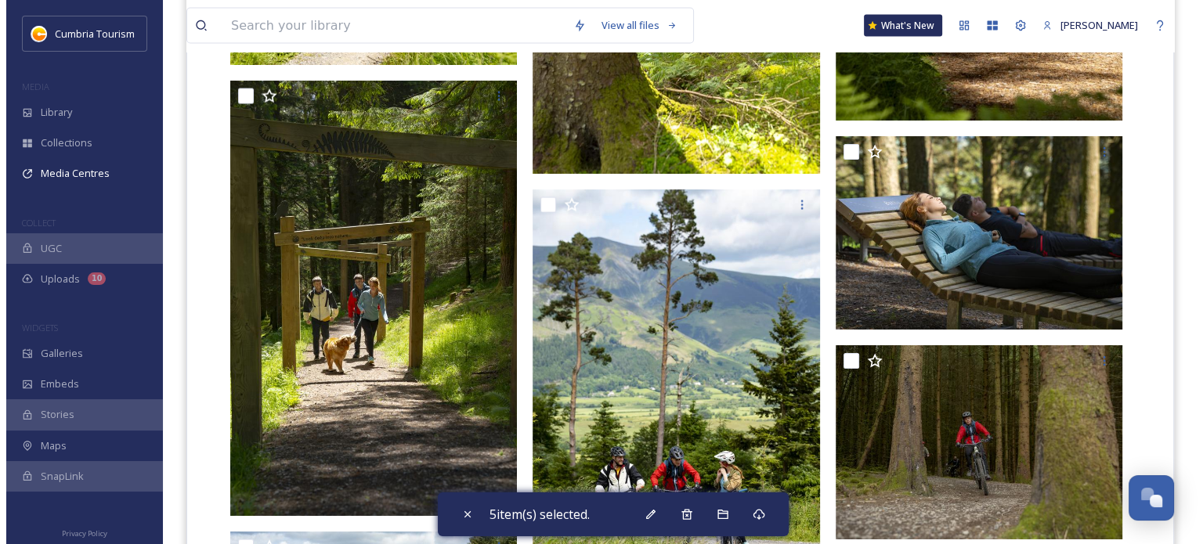
scroll to position [9101, 0]
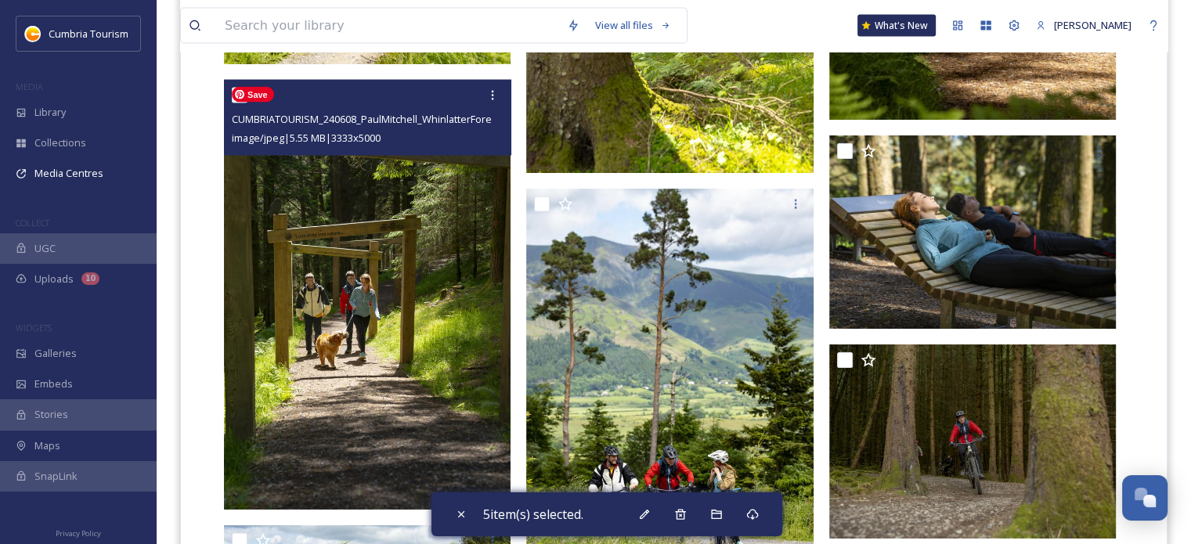
click at [376, 327] on img at bounding box center [367, 295] width 287 height 430
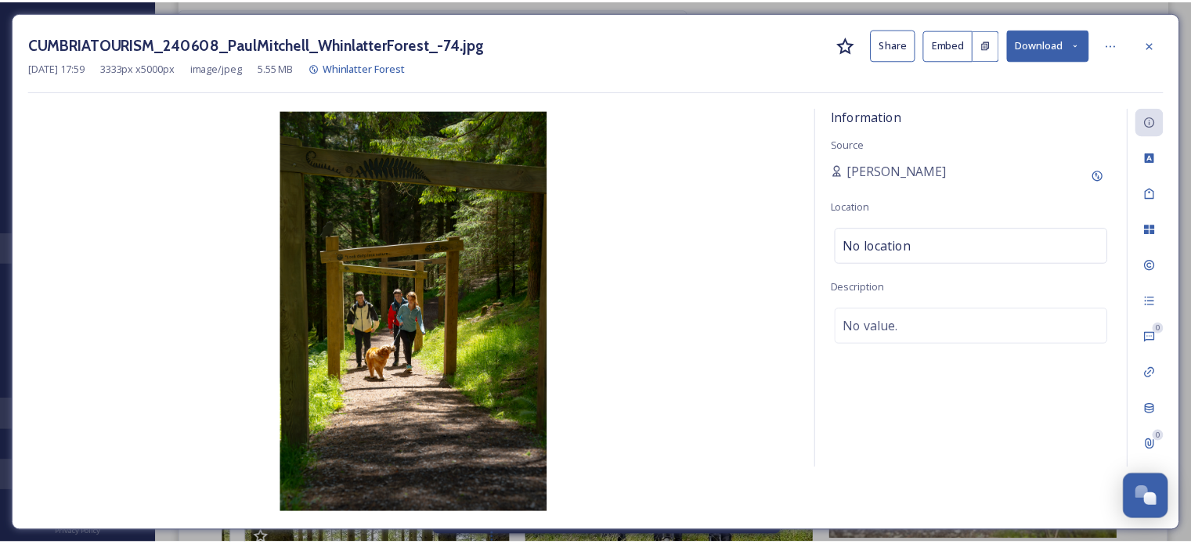
scroll to position [9127, 0]
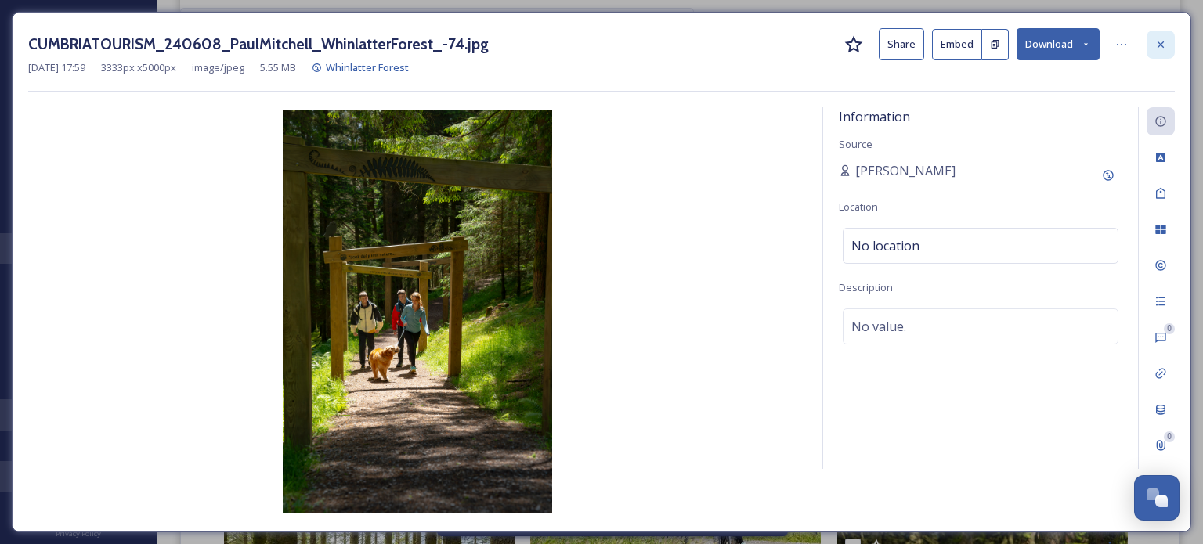
click at [1159, 43] on icon at bounding box center [1160, 44] width 13 height 13
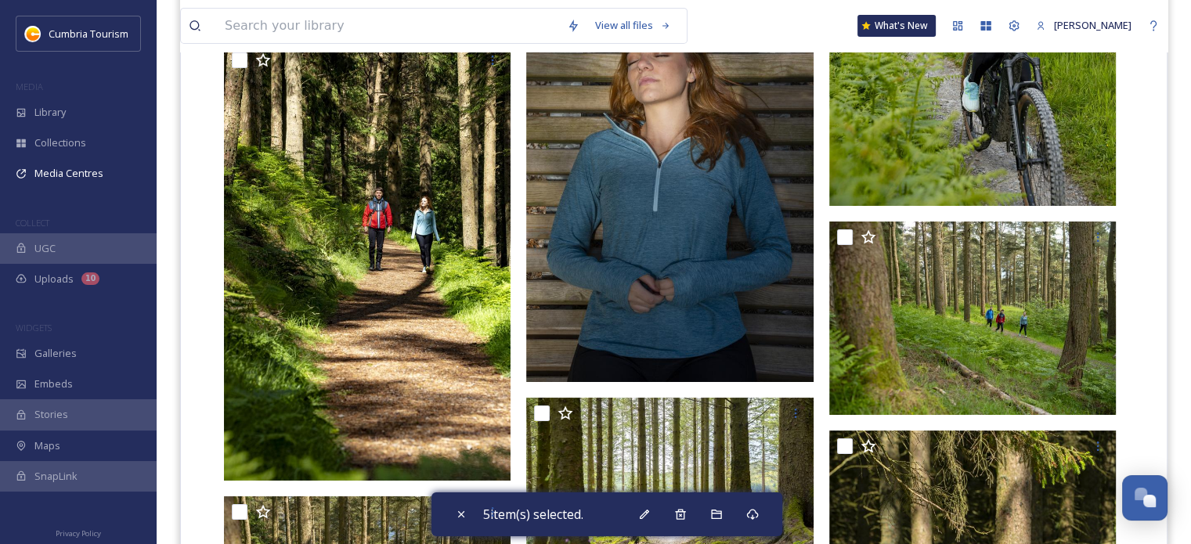
scroll to position [5119, 0]
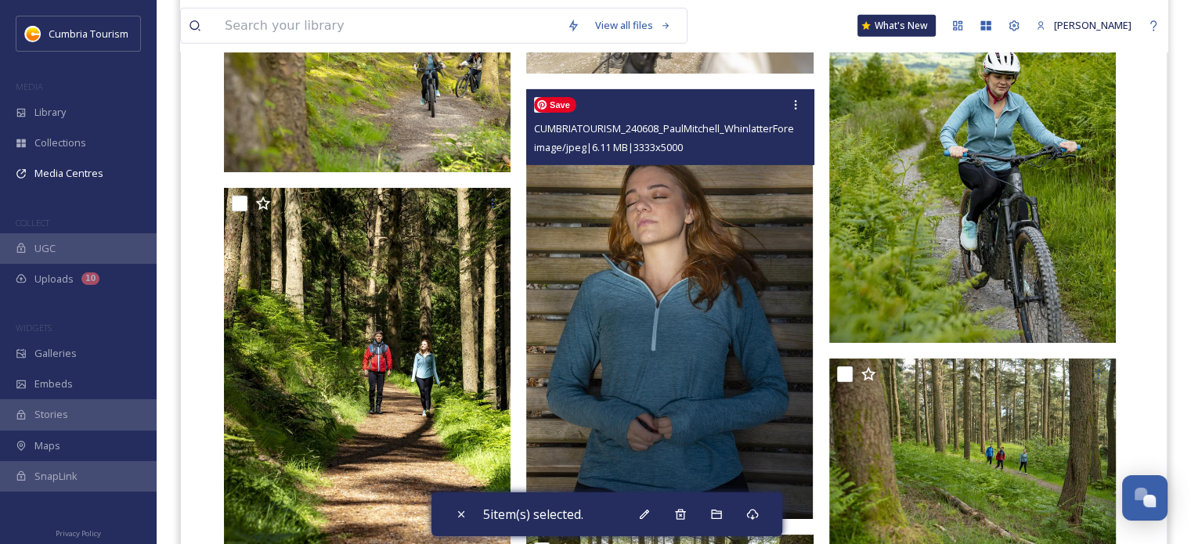
click at [662, 305] on img at bounding box center [669, 304] width 287 height 430
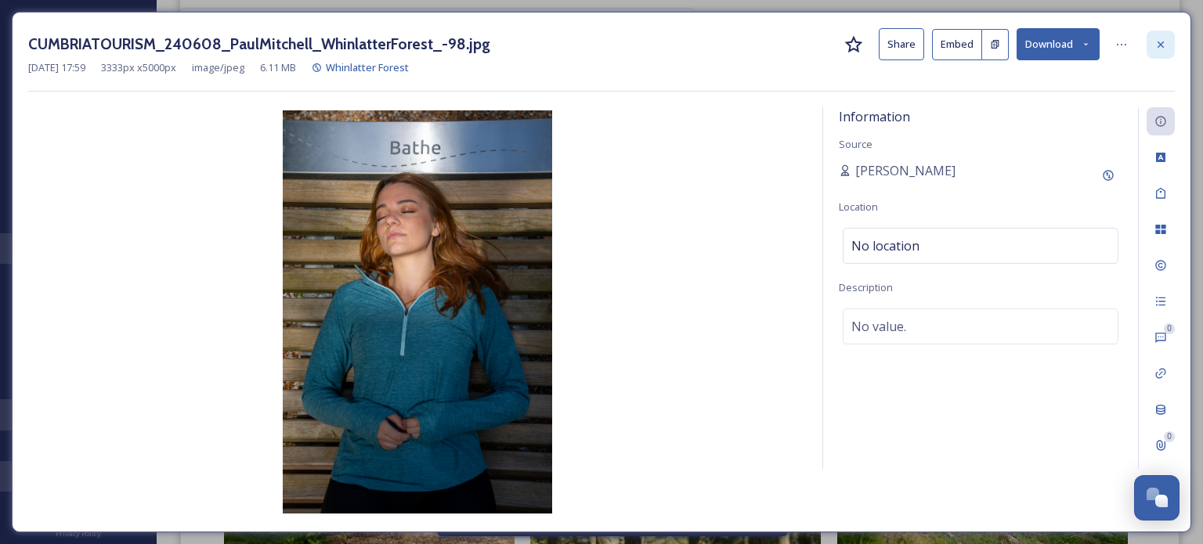
click at [1159, 32] on div at bounding box center [1160, 45] width 28 height 28
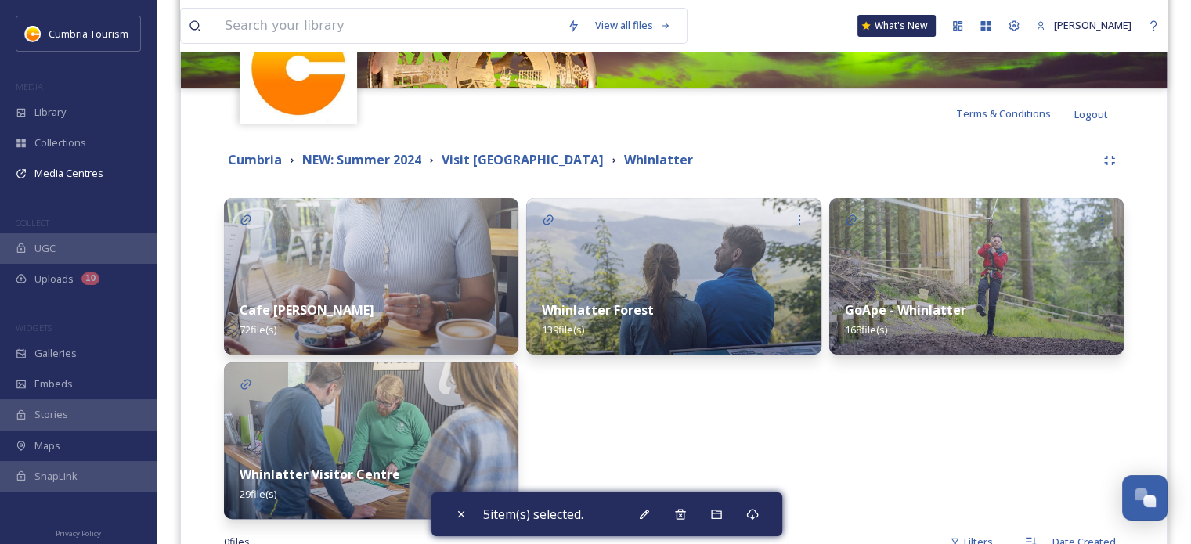
scroll to position [313, 0]
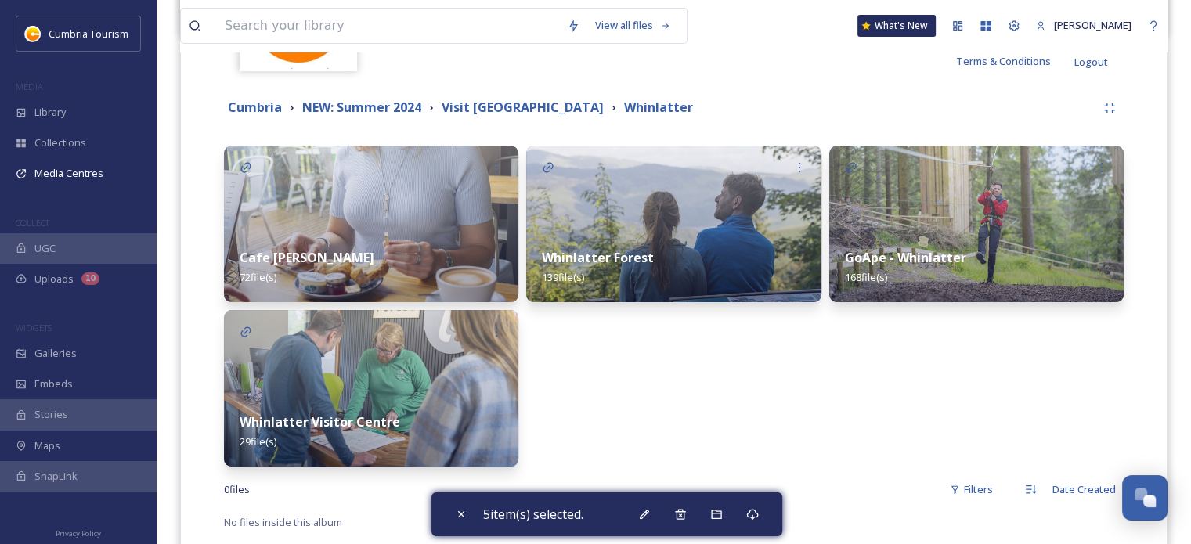
click at [734, 369] on div "Whinlatter Forest 139 file(s)" at bounding box center [673, 306] width 294 height 321
click at [369, 363] on img at bounding box center [371, 388] width 294 height 157
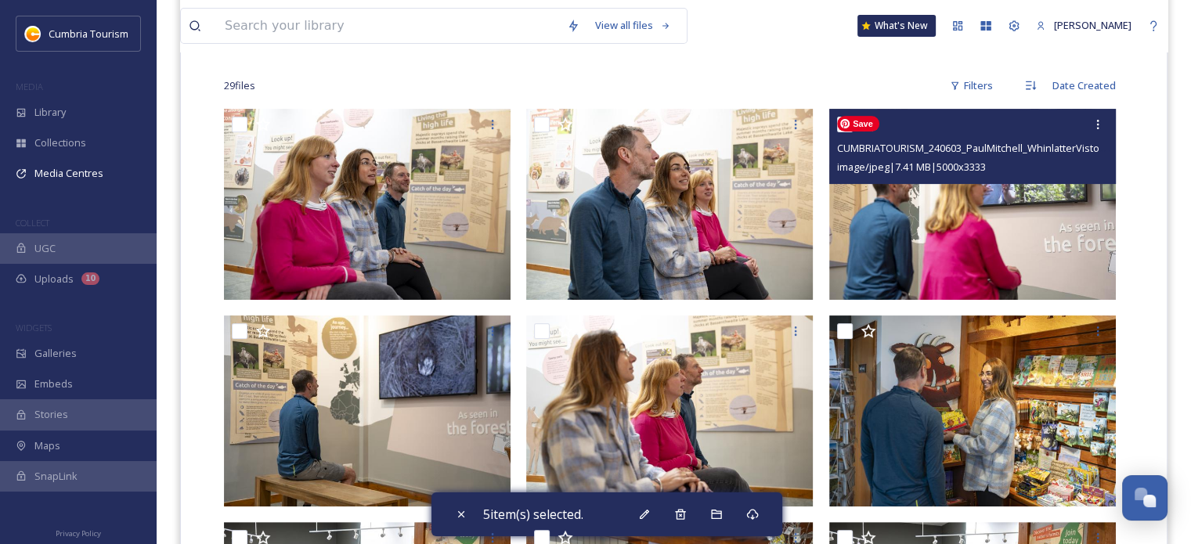
scroll to position [392, 0]
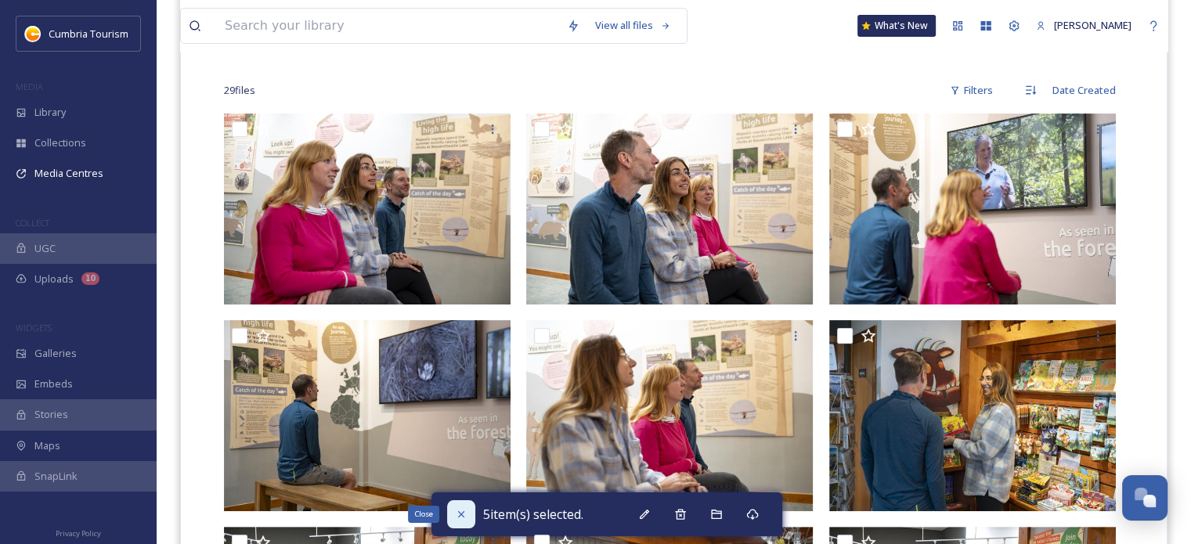
click at [460, 522] on div "Close" at bounding box center [461, 514] width 28 height 28
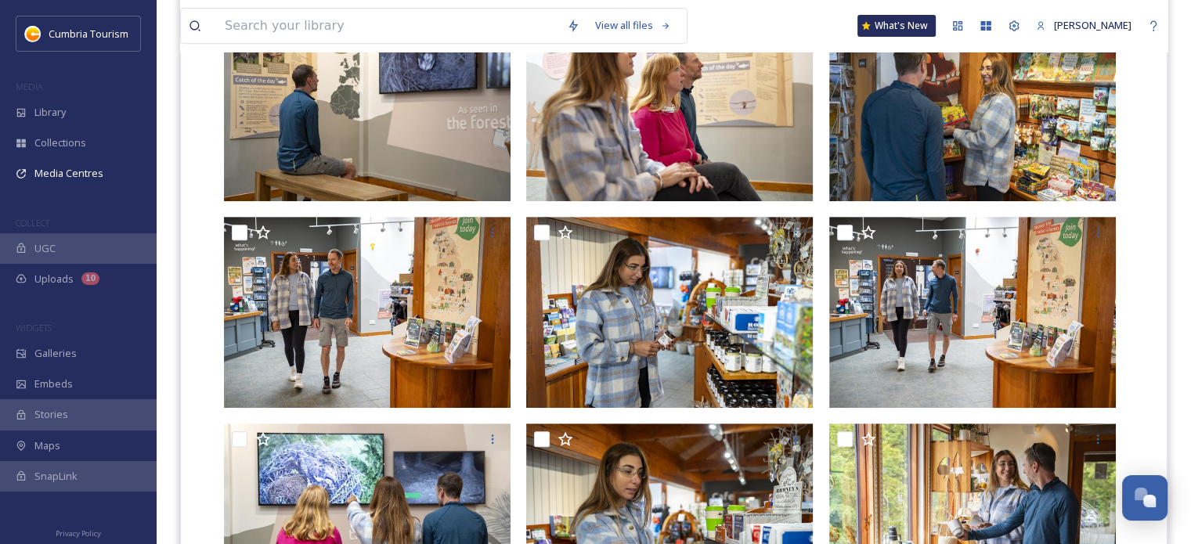
scroll to position [705, 0]
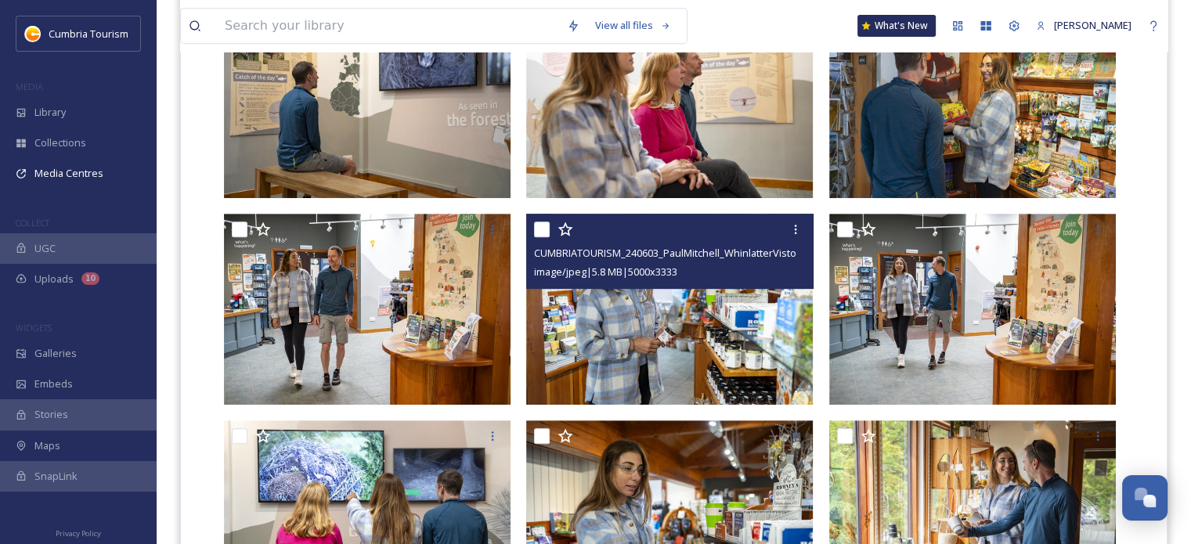
click at [545, 226] on input "checkbox" at bounding box center [542, 230] width 16 height 16
checkbox input "true"
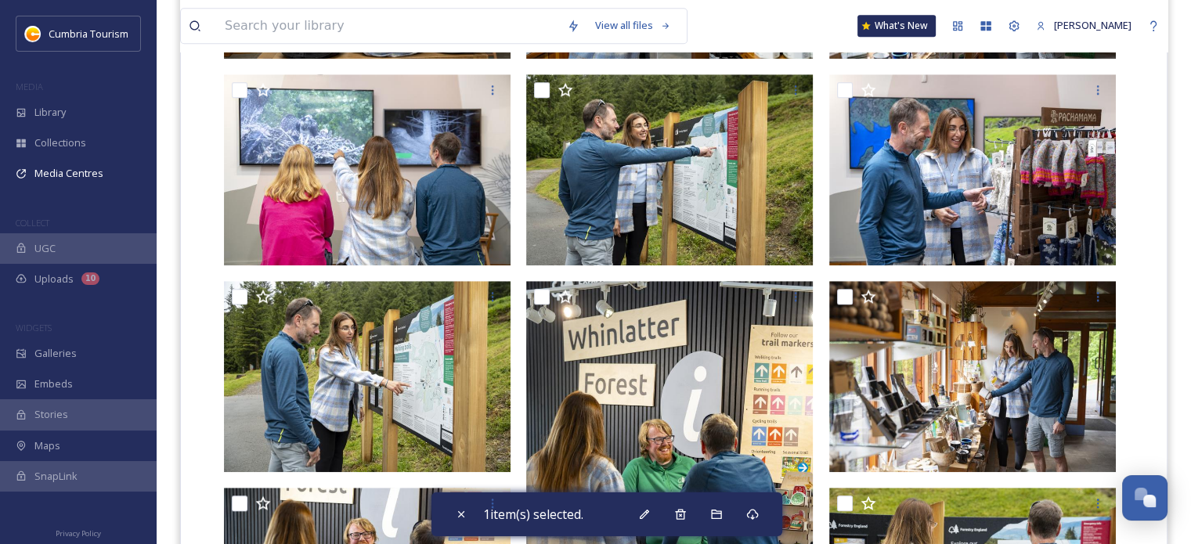
scroll to position [1253, 0]
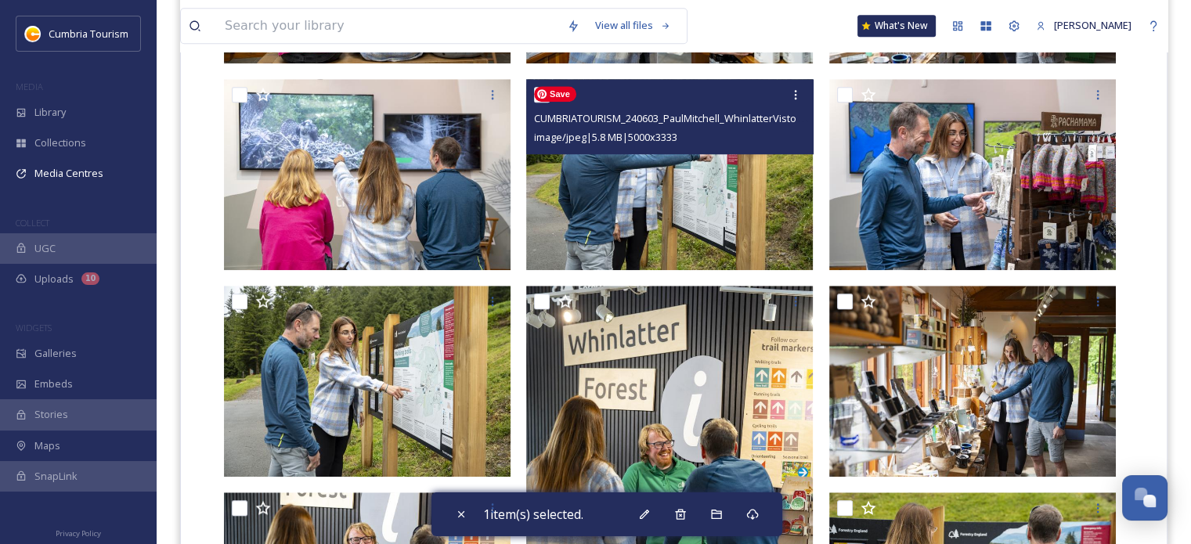
click at [690, 197] on img at bounding box center [669, 174] width 287 height 191
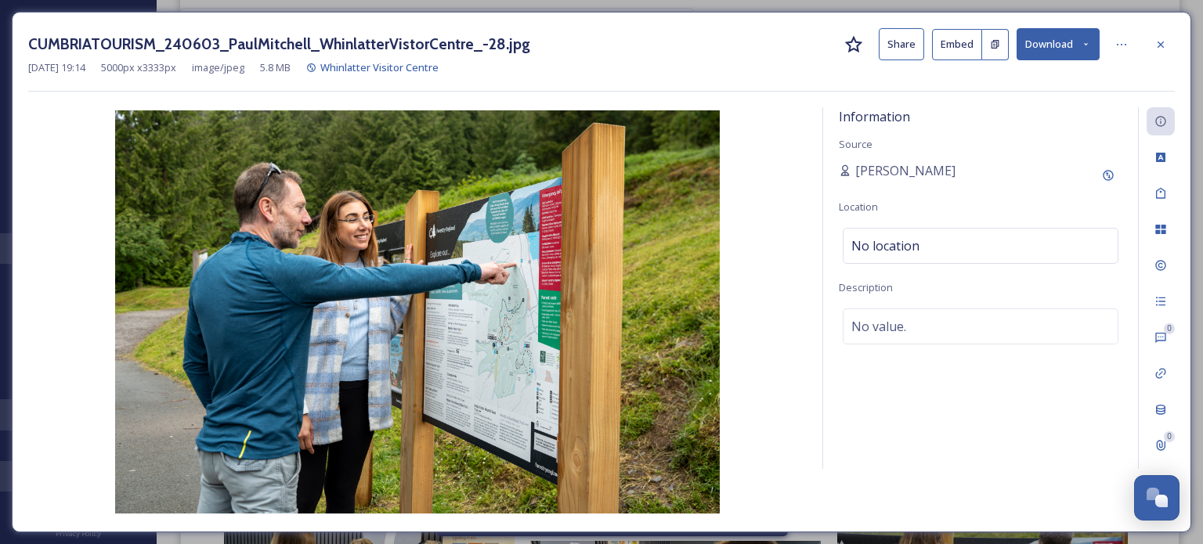
drag, startPoint x: 42, startPoint y: 113, endPoint x: 0, endPoint y: 114, distance: 41.5
click at [0, 114] on div "CUMBRIATOURISM_240603_PaulMitchell_WhinlatterVistorCentre_-28.jpg Share Embed D…" at bounding box center [601, 272] width 1203 height 544
click at [1165, 49] on icon at bounding box center [1160, 44] width 13 height 13
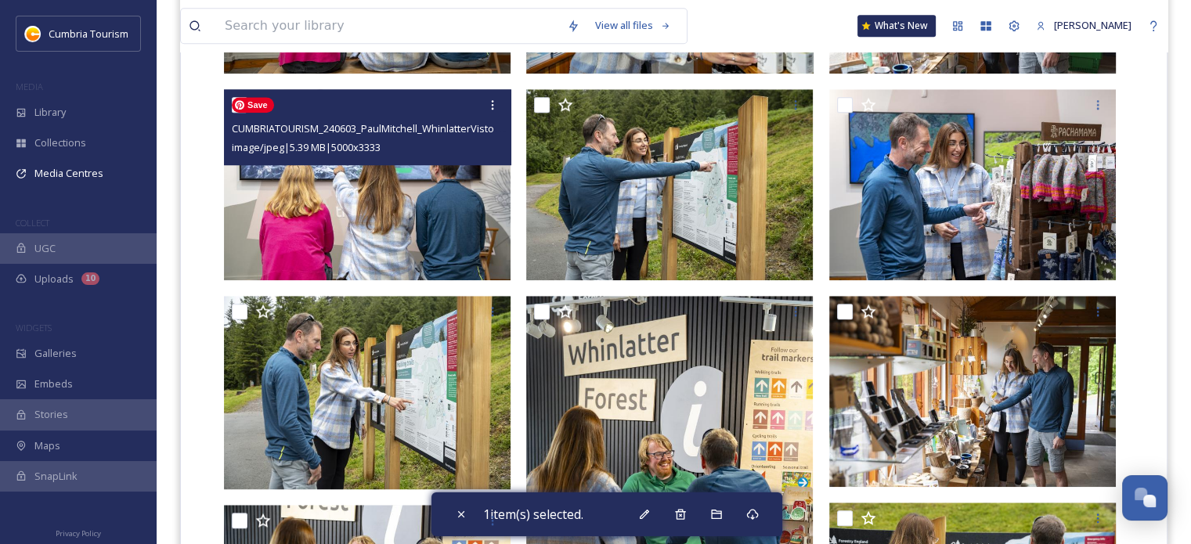
click at [391, 215] on img at bounding box center [367, 184] width 287 height 191
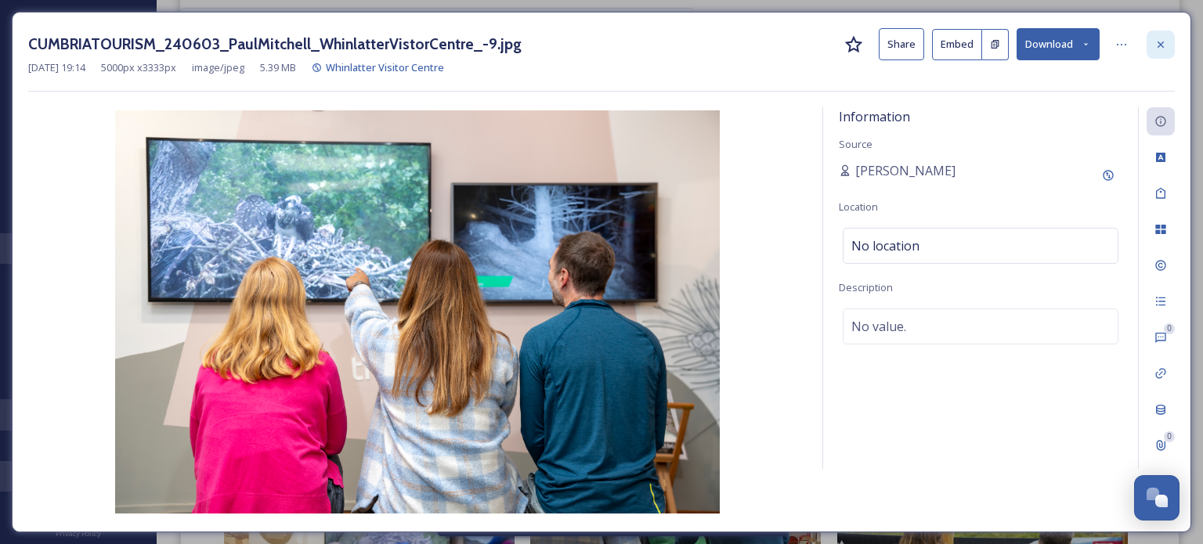
click at [1168, 42] on div at bounding box center [1160, 45] width 28 height 28
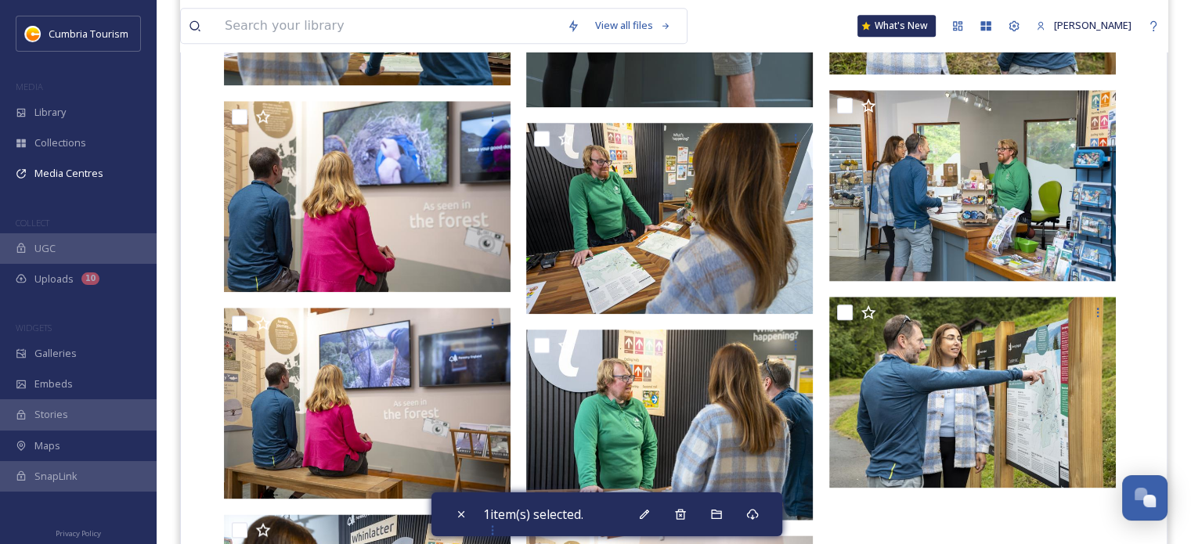
scroll to position [1868, 0]
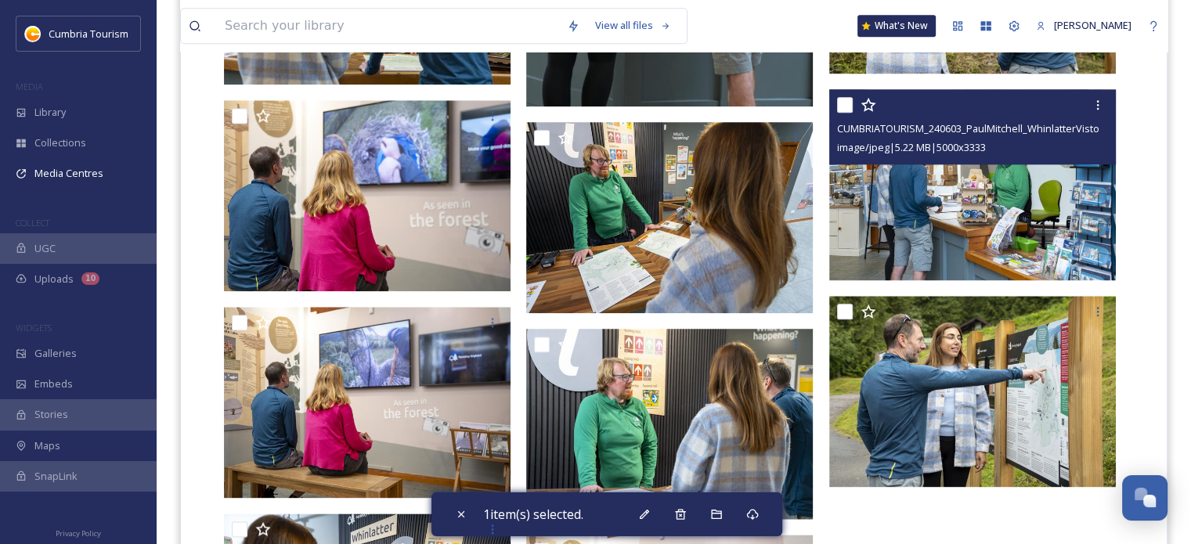
click at [846, 103] on input "checkbox" at bounding box center [845, 105] width 16 height 16
checkbox input "true"
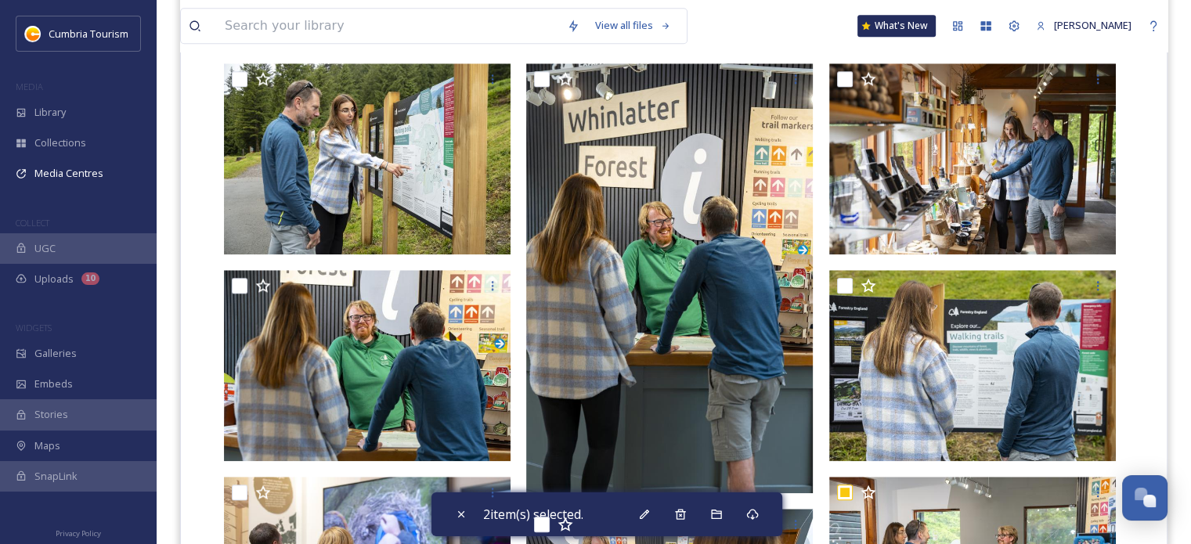
scroll to position [1476, 0]
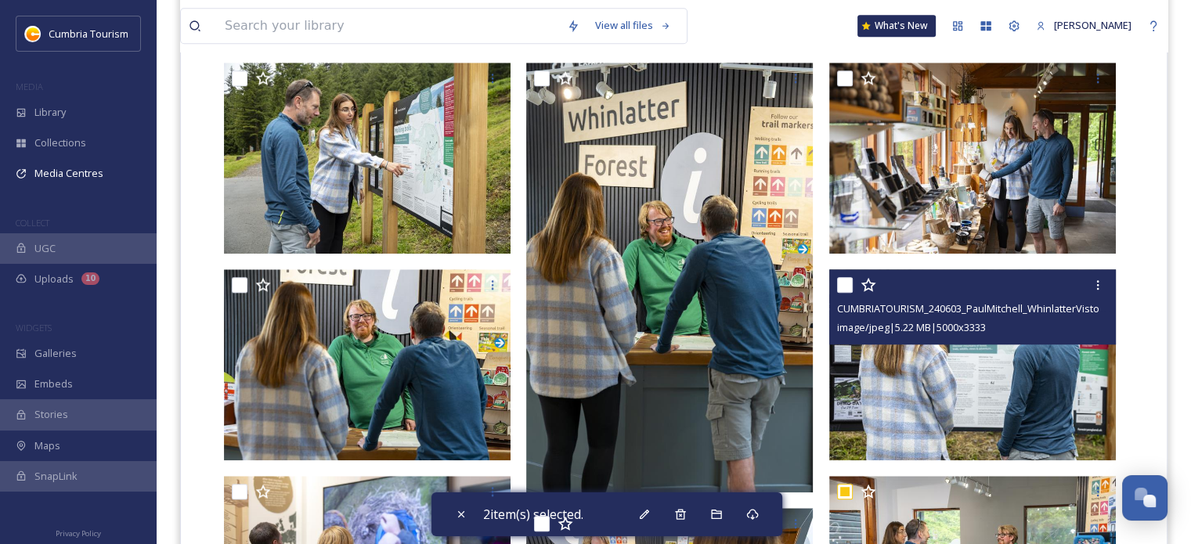
click at [843, 280] on input "checkbox" at bounding box center [845, 285] width 16 height 16
checkbox input "true"
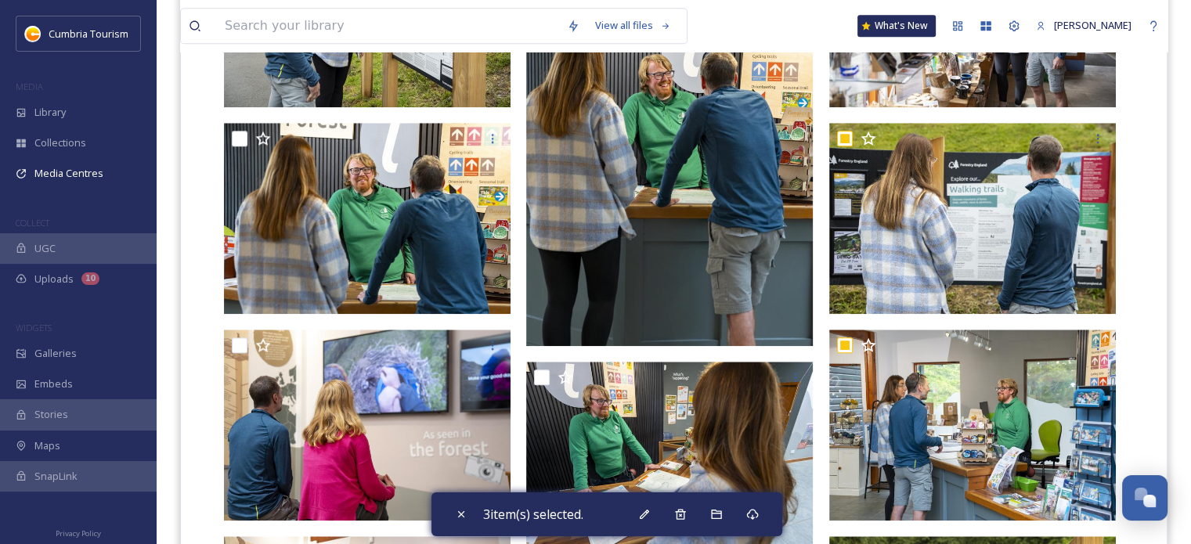
scroll to position [1633, 0]
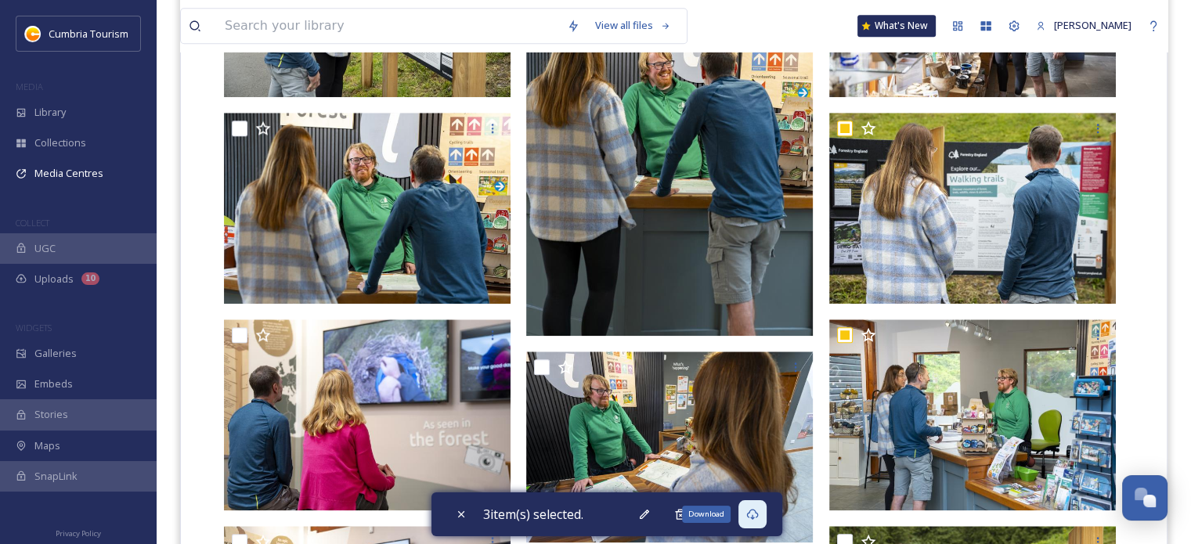
click at [759, 510] on icon at bounding box center [752, 514] width 13 height 13
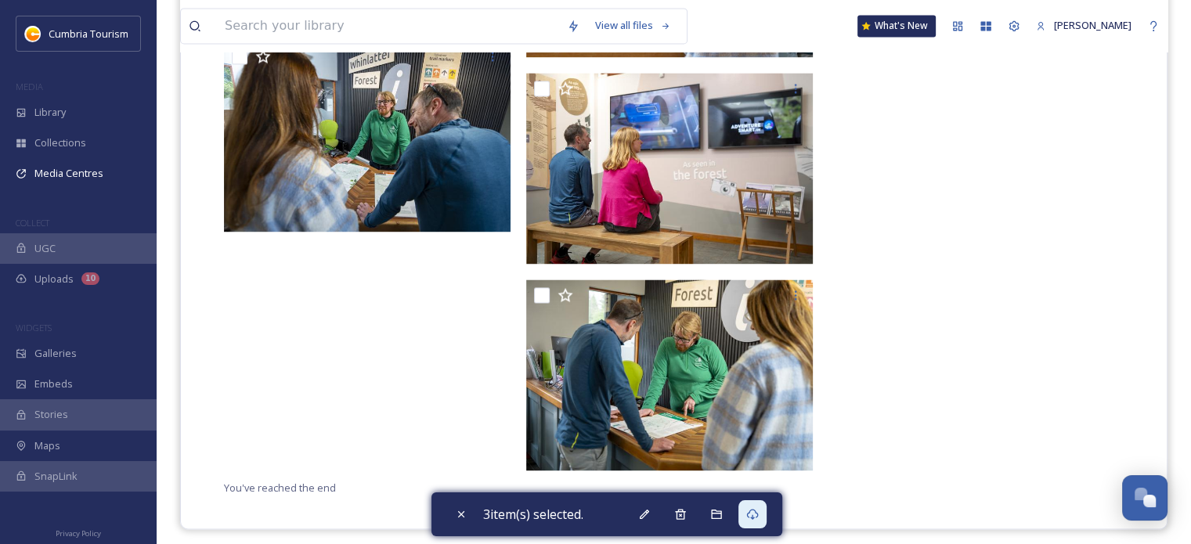
scroll to position [2333, 0]
